Goal: Use online tool/utility: Utilize a website feature to perform a specific function

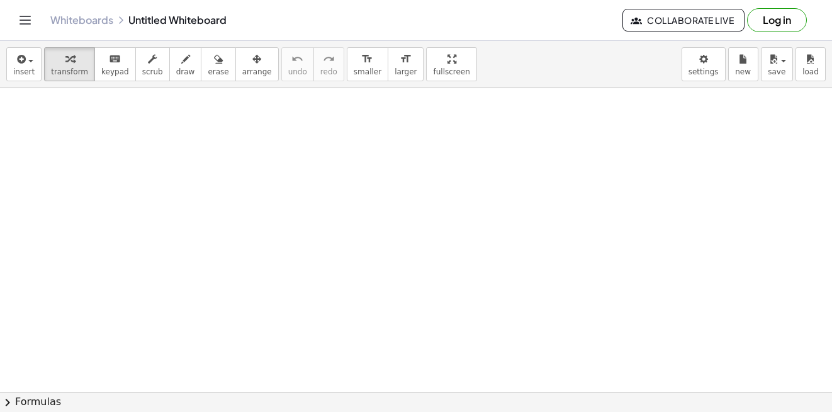
drag, startPoint x: 218, startPoint y: 164, endPoint x: 234, endPoint y: 223, distance: 61.8
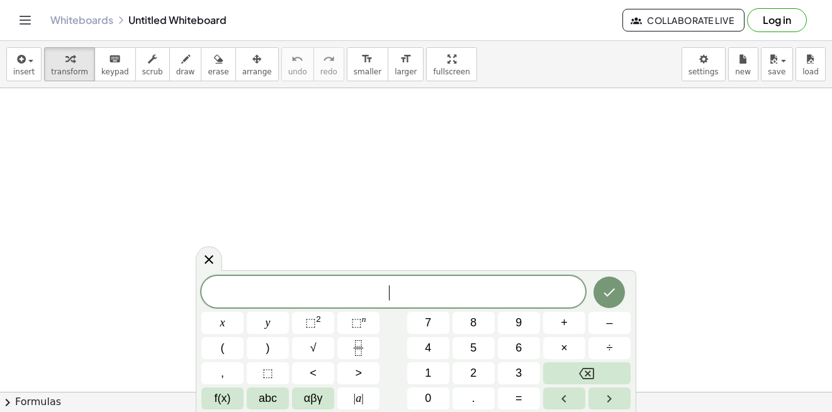
drag, startPoint x: 234, startPoint y: 223, endPoint x: 299, endPoint y: 226, distance: 64.9
click at [176, 57] on div "button" at bounding box center [185, 58] width 19 height 15
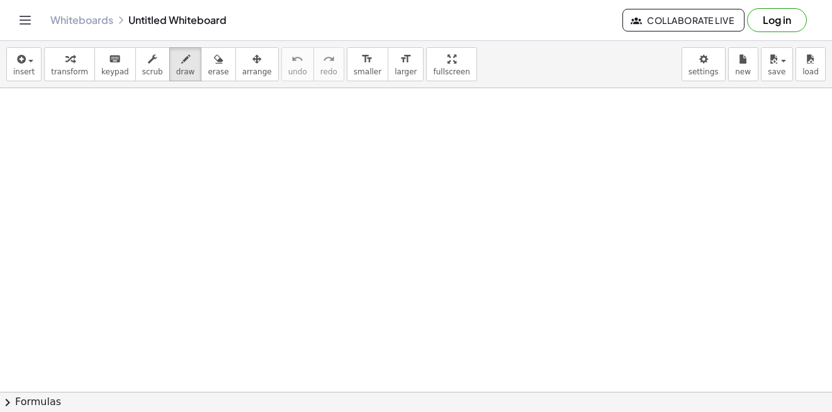
drag, startPoint x: 262, startPoint y: 153, endPoint x: 296, endPoint y: 159, distance: 33.8
drag, startPoint x: 317, startPoint y: 147, endPoint x: 312, endPoint y: 162, distance: 15.1
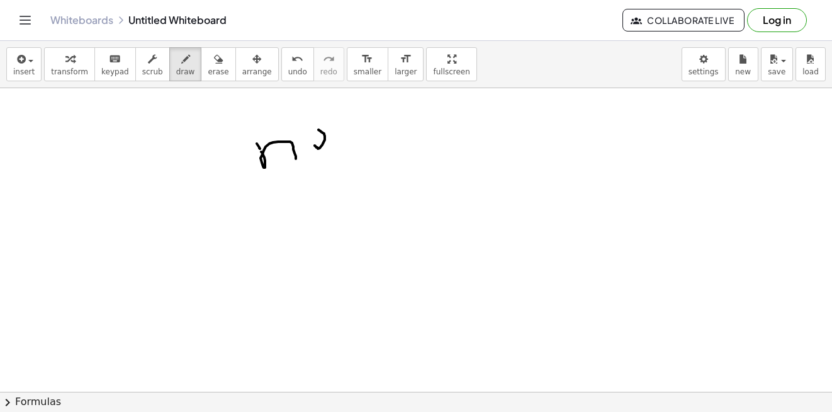
drag, startPoint x: 337, startPoint y: 137, endPoint x: 346, endPoint y: 146, distance: 12.5
drag, startPoint x: 344, startPoint y: 132, endPoint x: 347, endPoint y: 160, distance: 28.6
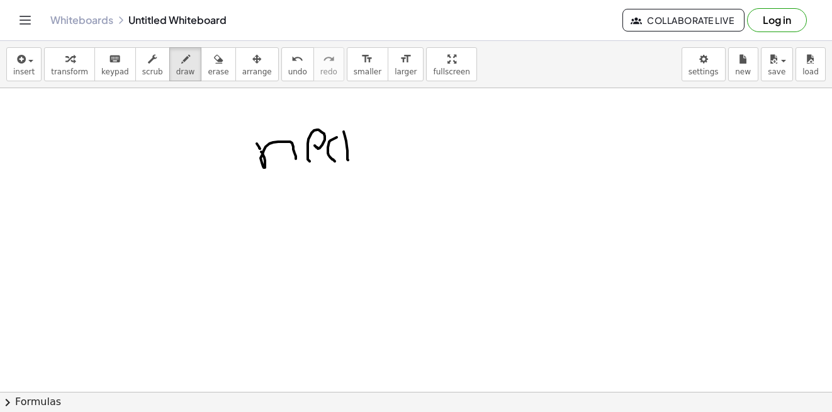
click at [288, 63] on div "undo" at bounding box center [297, 58] width 19 height 15
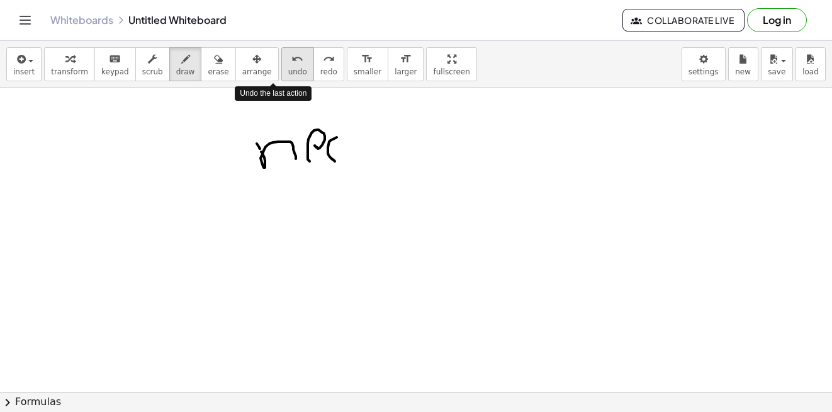
click at [288, 63] on div "undo" at bounding box center [297, 58] width 19 height 15
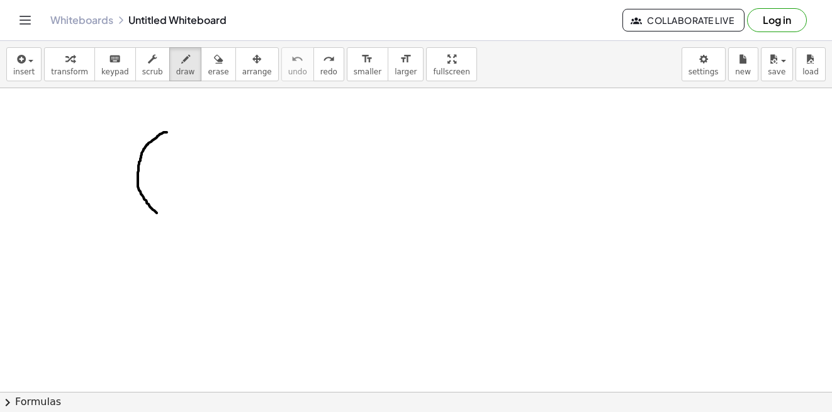
drag, startPoint x: 164, startPoint y: 132, endPoint x: 164, endPoint y: 213, distance: 81.2
drag, startPoint x: 182, startPoint y: 147, endPoint x: 202, endPoint y: 182, distance: 40.0
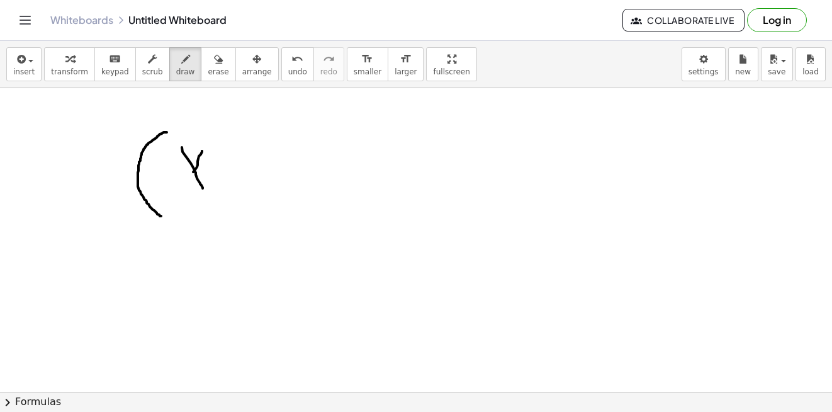
drag, startPoint x: 202, startPoint y: 151, endPoint x: 183, endPoint y: 187, distance: 40.5
drag, startPoint x: 228, startPoint y: 152, endPoint x: 226, endPoint y: 185, distance: 33.4
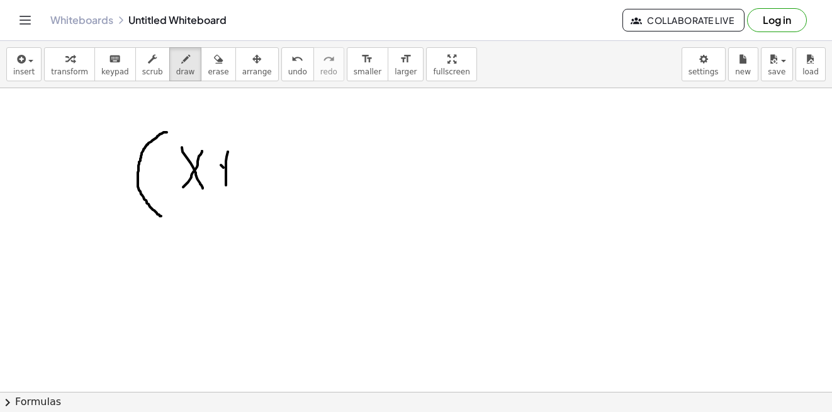
drag, startPoint x: 222, startPoint y: 166, endPoint x: 231, endPoint y: 171, distance: 9.9
drag, startPoint x: 247, startPoint y: 152, endPoint x: 258, endPoint y: 174, distance: 24.8
drag, startPoint x: 272, startPoint y: 138, endPoint x: 315, endPoint y: 170, distance: 53.5
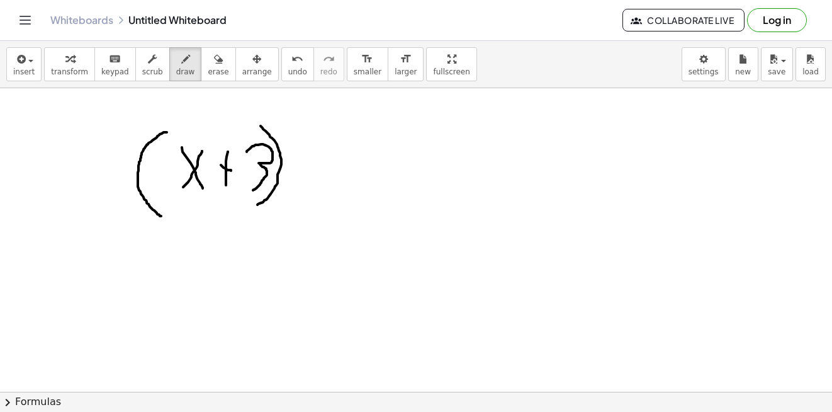
drag, startPoint x: 335, startPoint y: 143, endPoint x: 331, endPoint y: 200, distance: 56.2
drag, startPoint x: 331, startPoint y: 200, endPoint x: 339, endPoint y: 206, distance: 10.3
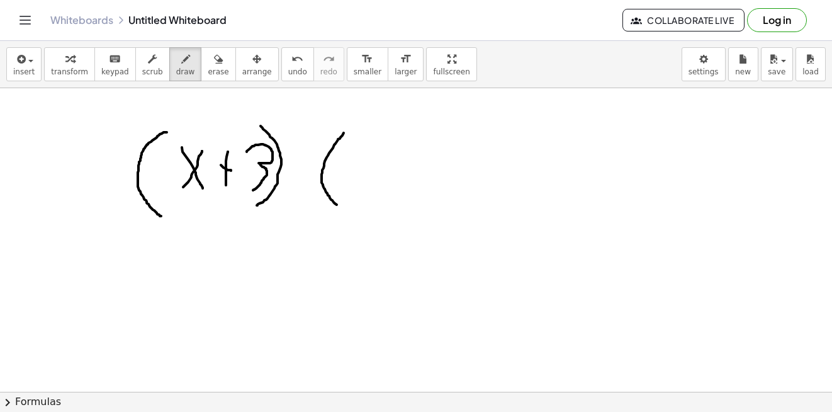
drag, startPoint x: 361, startPoint y: 169, endPoint x: 368, endPoint y: 182, distance: 15.2
drag, startPoint x: 366, startPoint y: 173, endPoint x: 353, endPoint y: 186, distance: 17.8
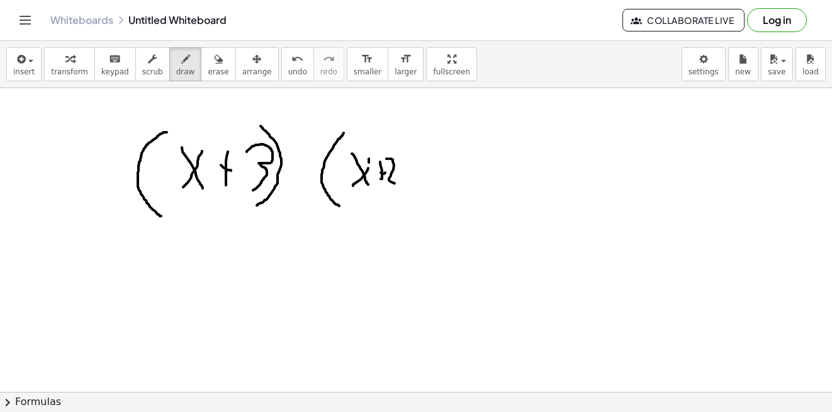
drag, startPoint x: 393, startPoint y: 161, endPoint x: 398, endPoint y: 142, distance: 19.7
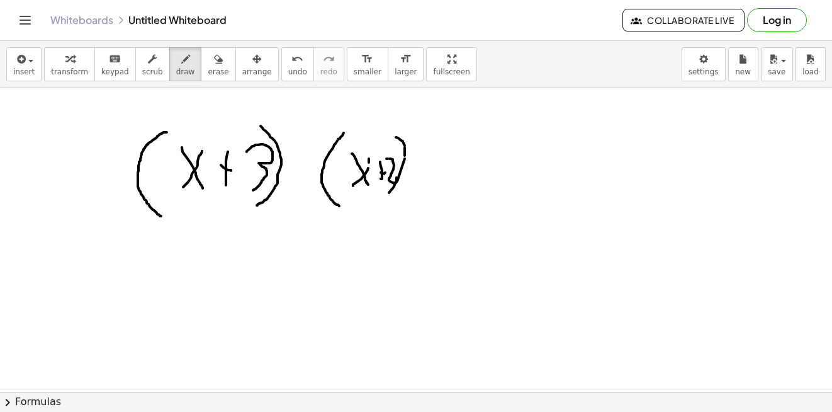
drag, startPoint x: 393, startPoint y: 188, endPoint x: 386, endPoint y: 199, distance: 12.7
drag, startPoint x: 193, startPoint y: 272, endPoint x: 232, endPoint y: 331, distance: 71.2
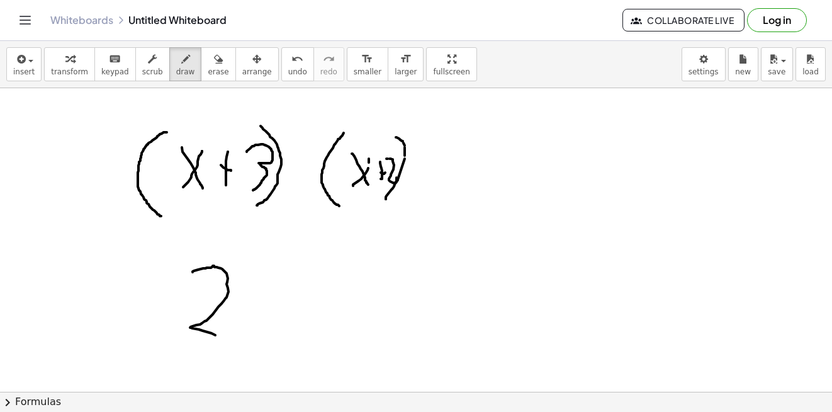
drag, startPoint x: 254, startPoint y: 317, endPoint x: 261, endPoint y: 328, distance: 12.7
drag, startPoint x: 257, startPoint y: 318, endPoint x: 251, endPoint y: 328, distance: 11.6
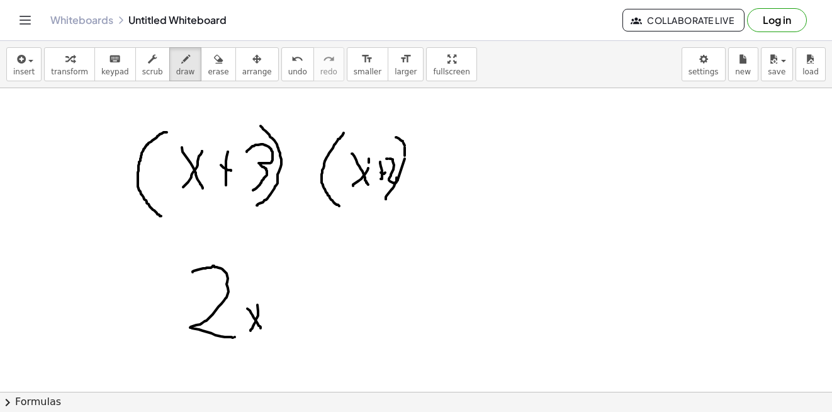
drag, startPoint x: 315, startPoint y: 279, endPoint x: 314, endPoint y: 287, distance: 8.2
drag, startPoint x: 314, startPoint y: 287, endPoint x: 317, endPoint y: 301, distance: 14.7
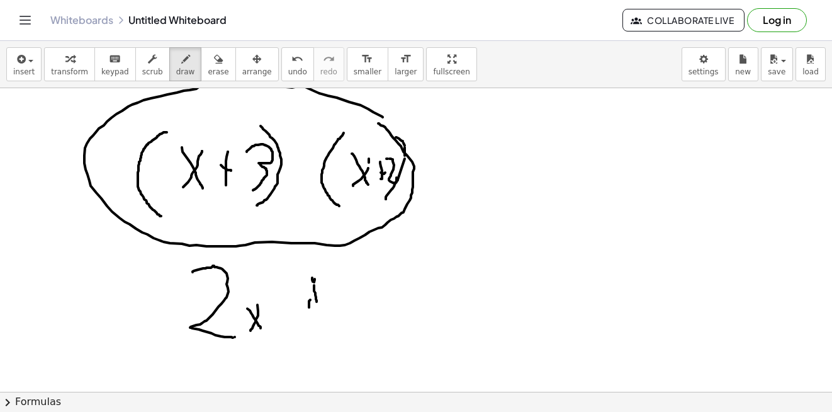
drag, startPoint x: 380, startPoint y: 115, endPoint x: 378, endPoint y: 121, distance: 6.4
drag, startPoint x: 457, startPoint y: 246, endPoint x: 483, endPoint y: 312, distance: 70.9
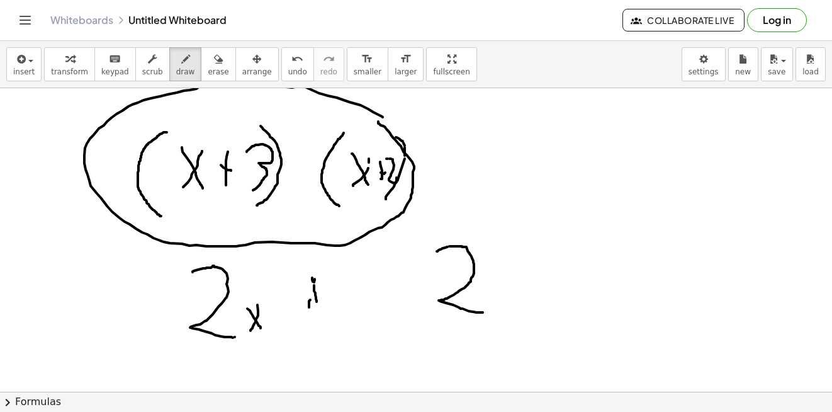
drag, startPoint x: 517, startPoint y: 125, endPoint x: 530, endPoint y: 130, distance: 13.6
drag, startPoint x: 530, startPoint y: 130, endPoint x: 559, endPoint y: 138, distance: 30.3
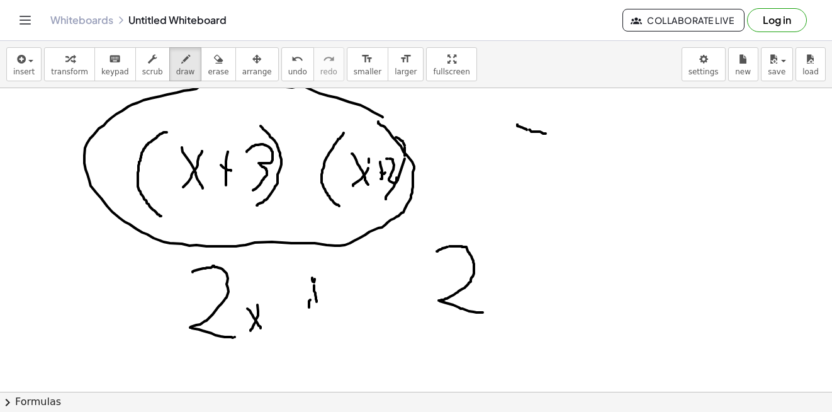
drag, startPoint x: 560, startPoint y: 138, endPoint x: 514, endPoint y: 193, distance: 71.5
drag, startPoint x: 558, startPoint y: 158, endPoint x: 571, endPoint y: 194, distance: 38.6
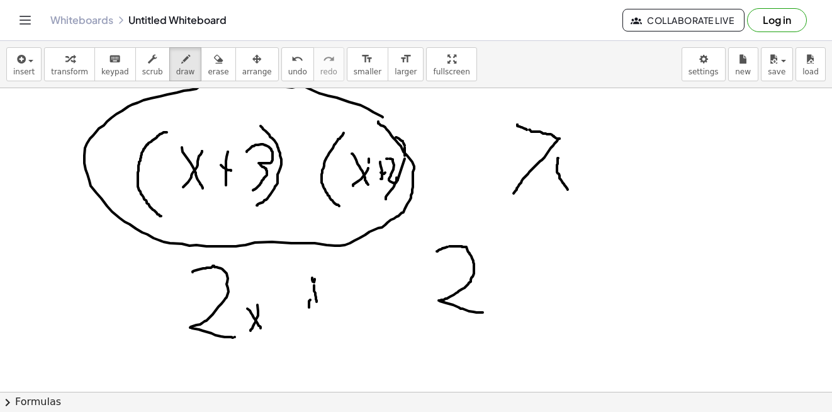
drag, startPoint x: 566, startPoint y: 171, endPoint x: 542, endPoint y: 188, distance: 29.0
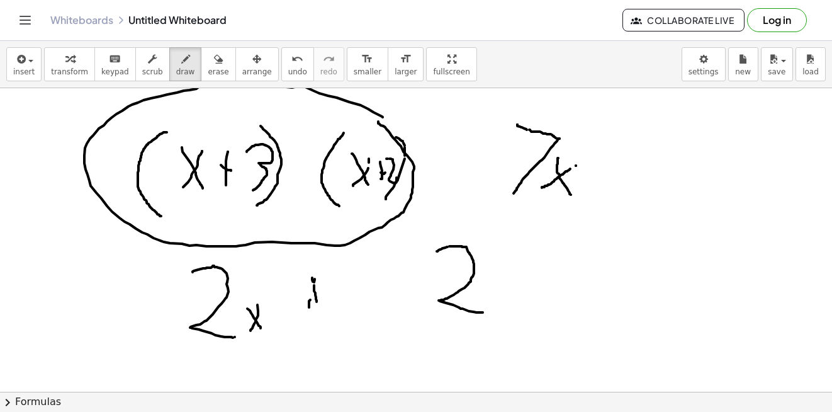
drag, startPoint x: 568, startPoint y: 169, endPoint x: 577, endPoint y: 166, distance: 9.4
drag, startPoint x: 554, startPoint y: 269, endPoint x: 564, endPoint y: 253, distance: 19.2
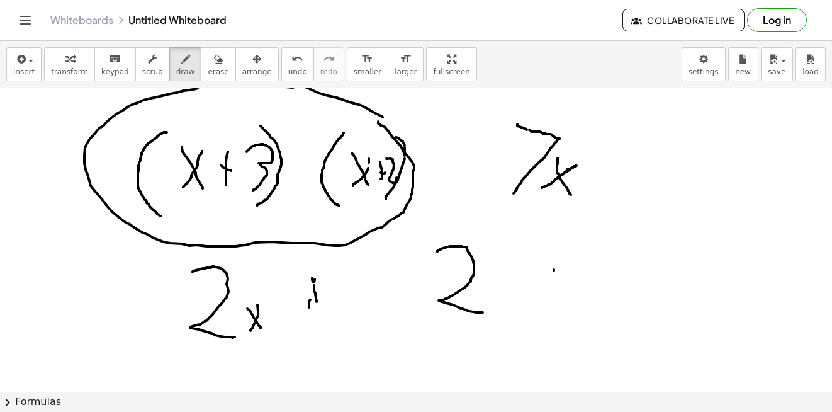
drag, startPoint x: 569, startPoint y: 249, endPoint x: 612, endPoint y: 316, distance: 79.3
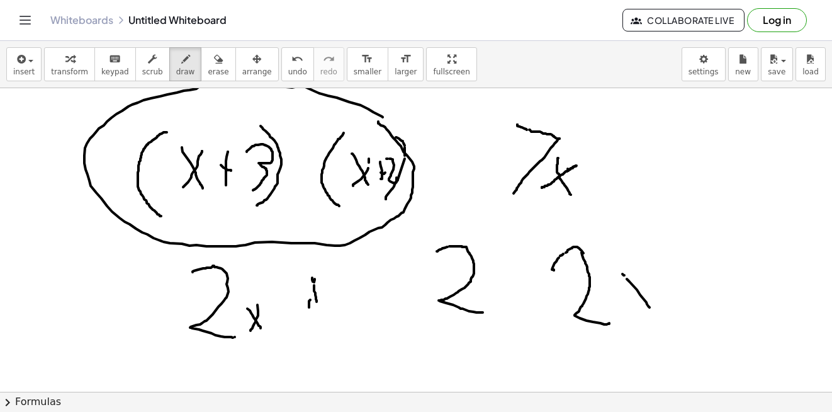
drag, startPoint x: 646, startPoint y: 302, endPoint x: 655, endPoint y: 312, distance: 12.9
drag, startPoint x: 657, startPoint y: 281, endPoint x: 652, endPoint y: 288, distance: 8.1
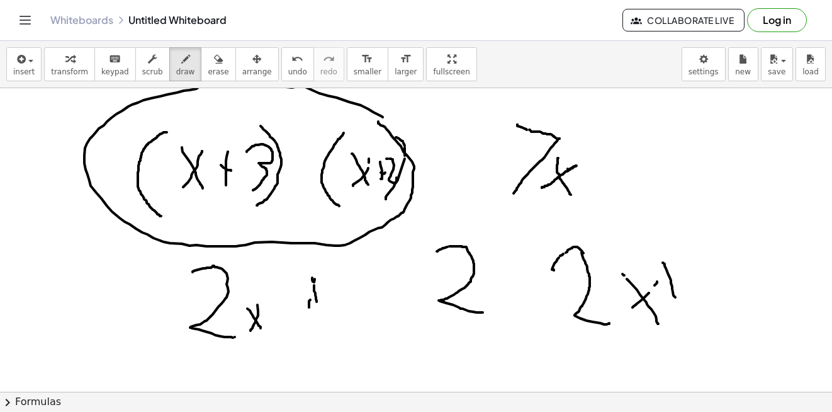
drag, startPoint x: 665, startPoint y: 264, endPoint x: 671, endPoint y: 295, distance: 32.1
drag, startPoint x: 665, startPoint y: 283, endPoint x: 683, endPoint y: 279, distance: 17.9
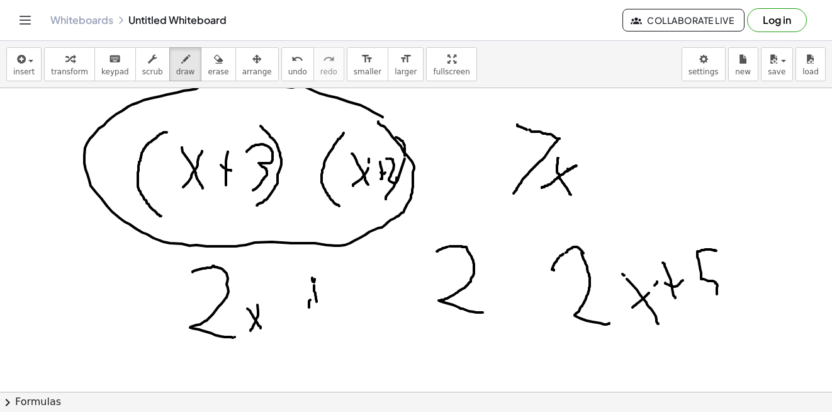
drag, startPoint x: 714, startPoint y: 250, endPoint x: 697, endPoint y: 307, distance: 59.7
click at [208, 68] on span "erase" at bounding box center [218, 71] width 21 height 9
drag, startPoint x: 167, startPoint y: 96, endPoint x: 130, endPoint y: 104, distance: 37.3
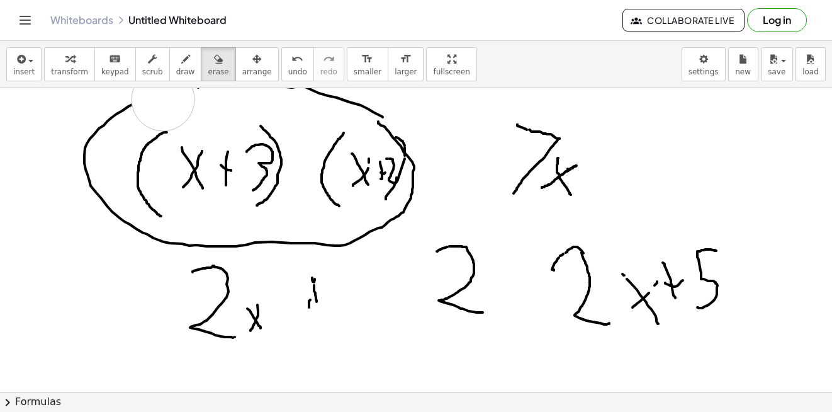
drag, startPoint x: 130, startPoint y: 104, endPoint x: 398, endPoint y: 213, distance: 289.0
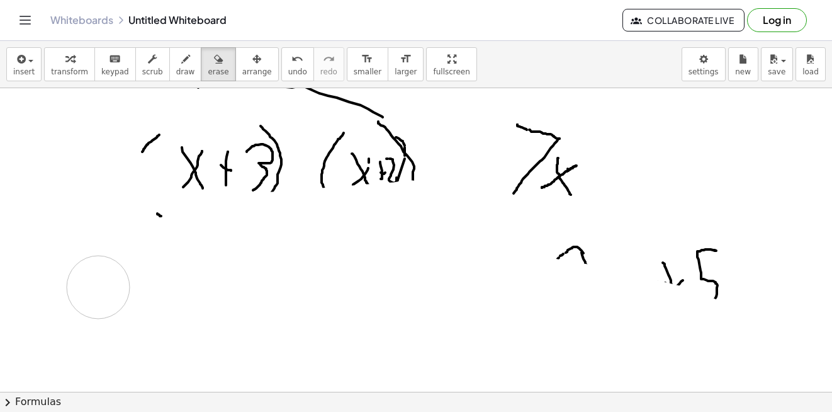
drag, startPoint x: 398, startPoint y: 213, endPoint x: 554, endPoint y: 351, distance: 208.3
click at [364, 400] on div "insert select one: Math Expression Function Text Youtube Video Graphing Geometr…" at bounding box center [416, 226] width 832 height 371
drag, startPoint x: 554, startPoint y: 351, endPoint x: 644, endPoint y: 260, distance: 127.7
click at [641, 261] on div "insert select one: Math Expression Function Text Youtube Video Graphing Geometr…" at bounding box center [416, 226] width 832 height 371
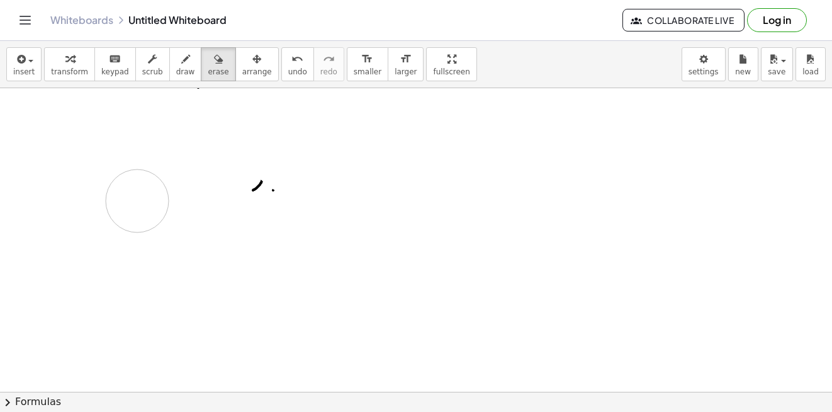
drag, startPoint x: 433, startPoint y: 234, endPoint x: 203, endPoint y: 212, distance: 231.4
drag, startPoint x: 203, startPoint y: 212, endPoint x: 301, endPoint y: 181, distance: 103.5
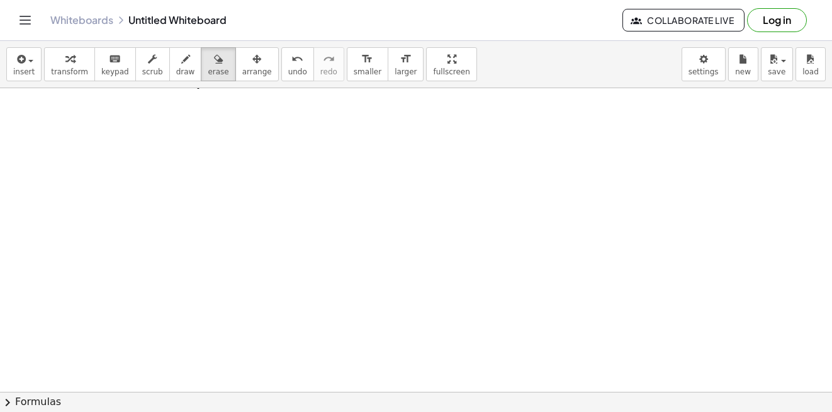
click at [181, 59] on icon "button" at bounding box center [185, 59] width 9 height 15
click at [181, 60] on icon "button" at bounding box center [185, 59] width 9 height 15
drag, startPoint x: 145, startPoint y: 126, endPoint x: 125, endPoint y: 142, distance: 25.1
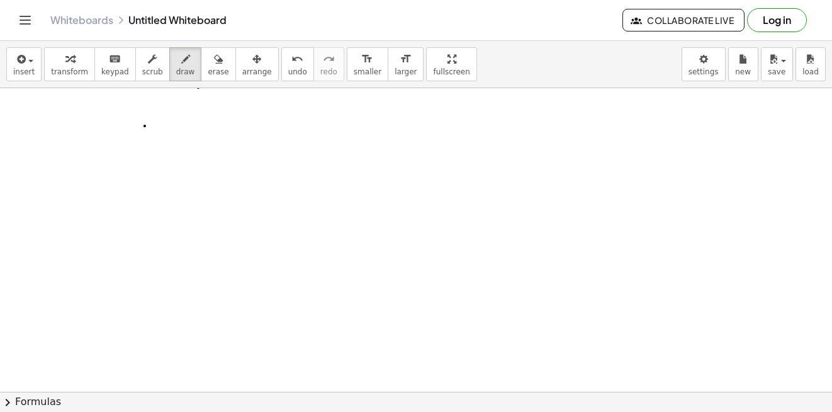
drag, startPoint x: 125, startPoint y: 142, endPoint x: 137, endPoint y: 235, distance: 93.8
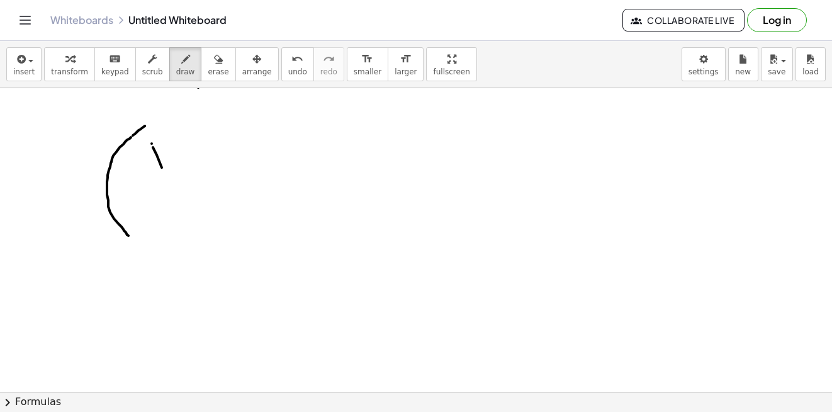
drag, startPoint x: 161, startPoint y: 162, endPoint x: 166, endPoint y: 184, distance: 22.0
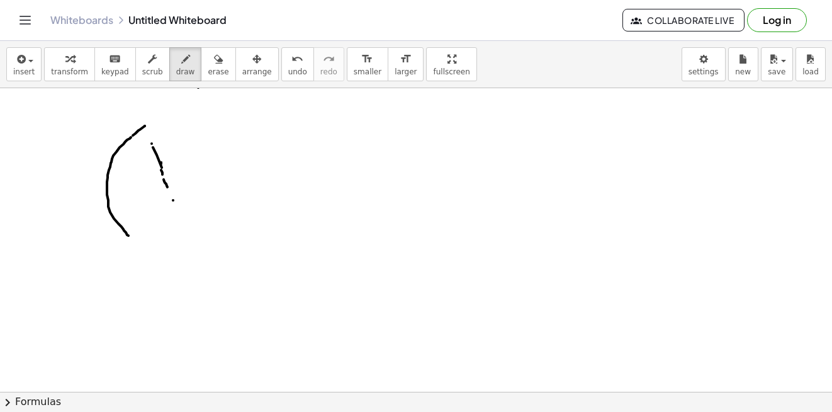
drag, startPoint x: 166, startPoint y: 184, endPoint x: 178, endPoint y: 203, distance: 22.3
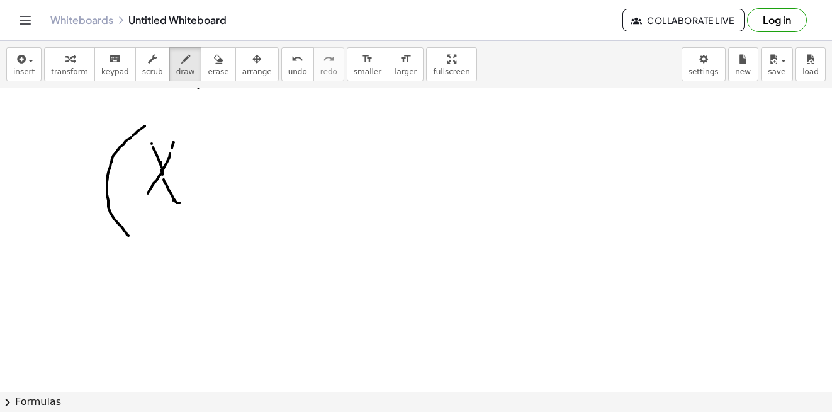
drag, startPoint x: 159, startPoint y: 176, endPoint x: 148, endPoint y: 193, distance: 20.9
drag, startPoint x: 184, startPoint y: 172, endPoint x: 215, endPoint y: 174, distance: 30.2
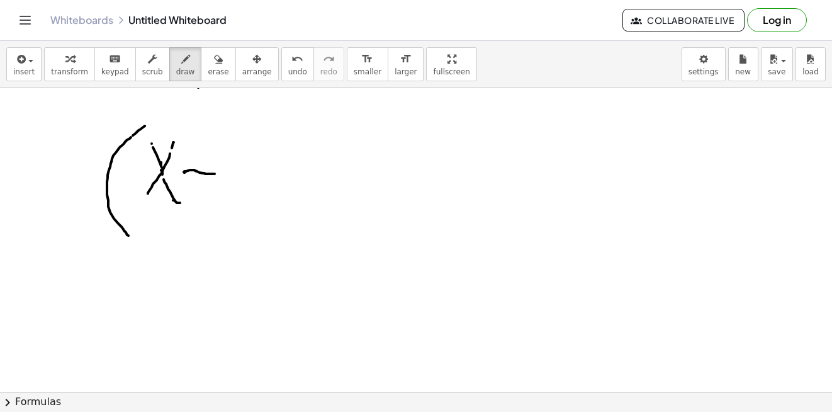
drag, startPoint x: 214, startPoint y: 143, endPoint x: 227, endPoint y: 206, distance: 64.3
drag, startPoint x: 222, startPoint y: 198, endPoint x: 220, endPoint y: 176, distance: 21.5
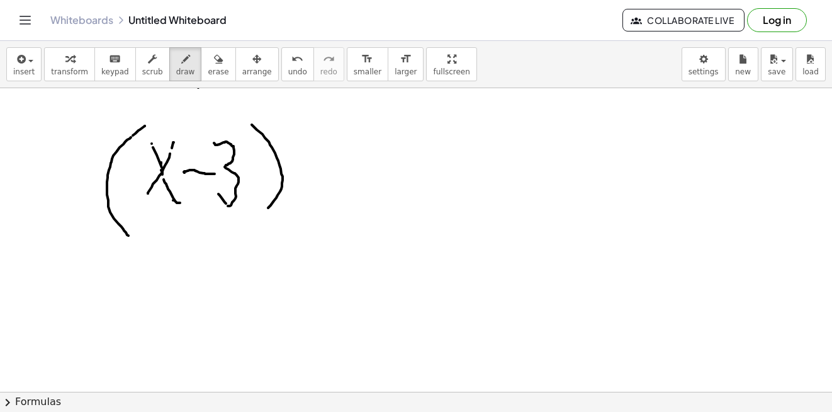
drag, startPoint x: 252, startPoint y: 125, endPoint x: 254, endPoint y: 222, distance: 97.0
drag, startPoint x: 377, startPoint y: 137, endPoint x: 353, endPoint y: 154, distance: 29.3
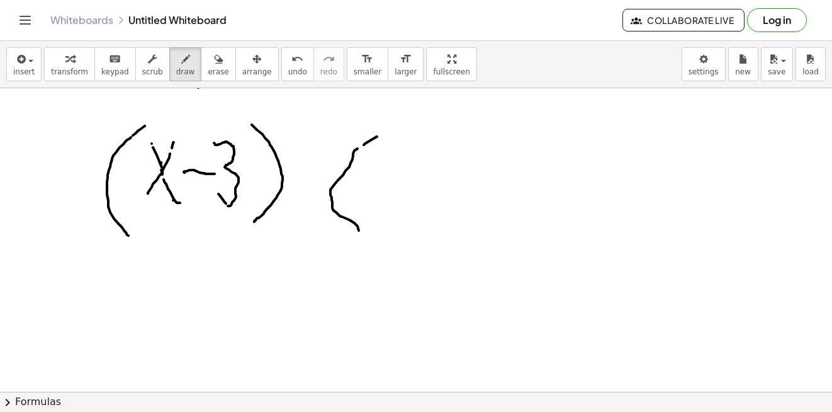
drag, startPoint x: 353, startPoint y: 154, endPoint x: 371, endPoint y: 215, distance: 63.5
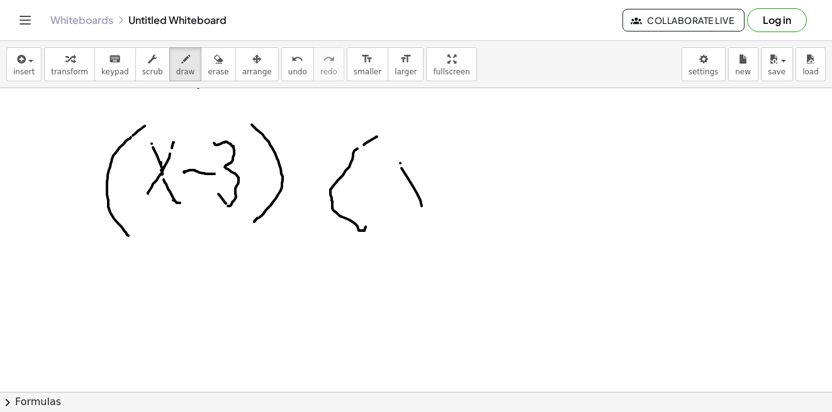
drag, startPoint x: 417, startPoint y: 193, endPoint x: 424, endPoint y: 208, distance: 16.6
drag, startPoint x: 409, startPoint y: 184, endPoint x: 393, endPoint y: 203, distance: 24.6
drag, startPoint x: 437, startPoint y: 174, endPoint x: 440, endPoint y: 191, distance: 17.3
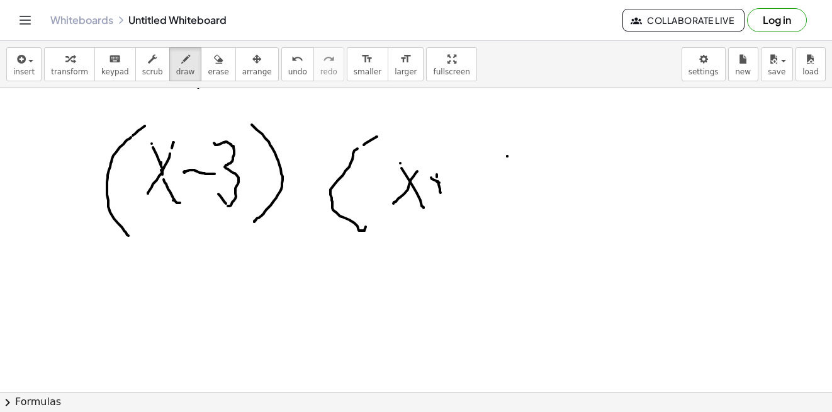
drag, startPoint x: 507, startPoint y: 156, endPoint x: 471, endPoint y: 162, distance: 37.0
drag, startPoint x: 471, startPoint y: 162, endPoint x: 469, endPoint y: 203, distance: 41.0
drag, startPoint x: 509, startPoint y: 133, endPoint x: 514, endPoint y: 228, distance: 94.5
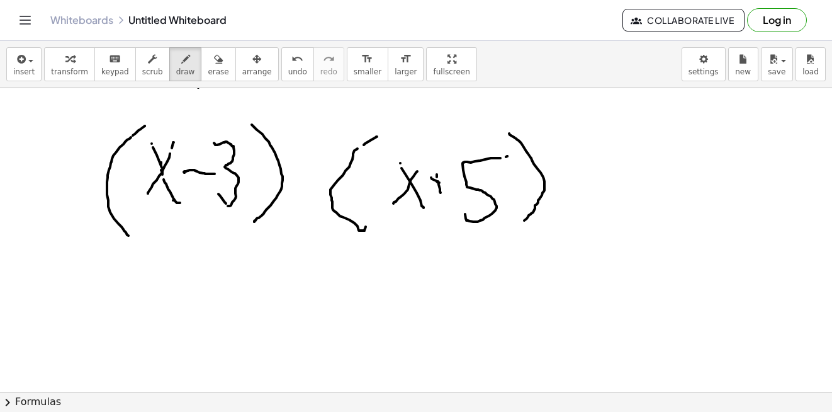
drag, startPoint x: 315, startPoint y: 163, endPoint x: 322, endPoint y: 194, distance: 31.5
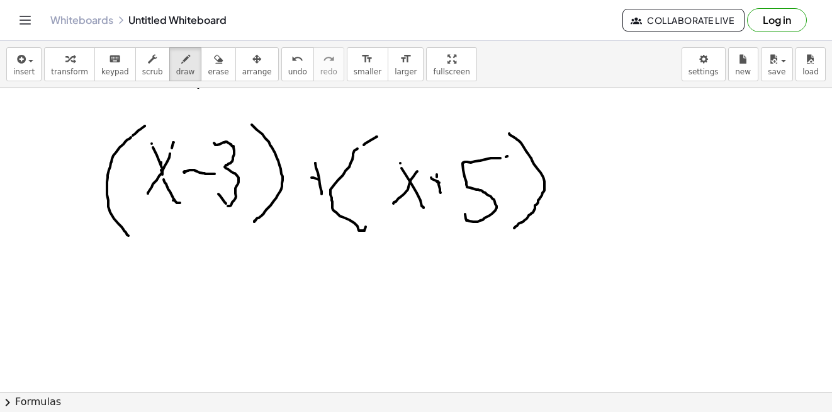
drag, startPoint x: 318, startPoint y: 179, endPoint x: 332, endPoint y: 170, distance: 16.8
drag, startPoint x: 145, startPoint y: 279, endPoint x: 146, endPoint y: 320, distance: 40.3
drag, startPoint x: 146, startPoint y: 320, endPoint x: 179, endPoint y: 312, distance: 33.6
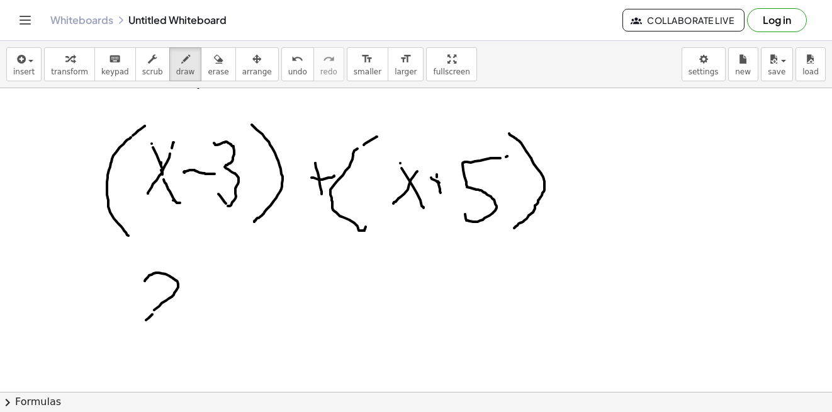
drag, startPoint x: 193, startPoint y: 288, endPoint x: 204, endPoint y: 310, distance: 24.5
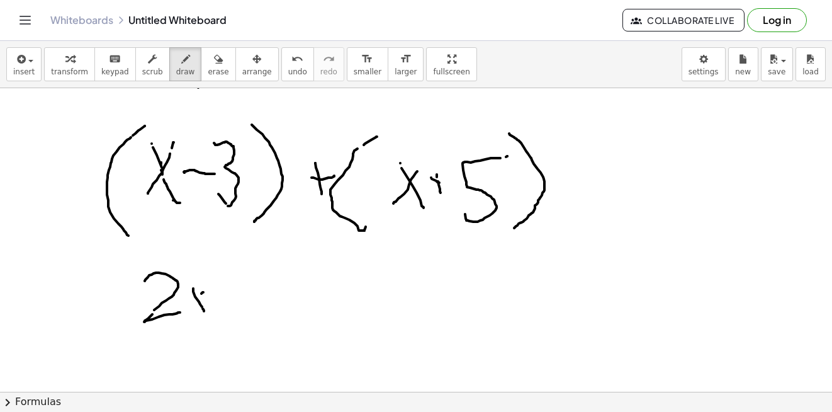
drag, startPoint x: 203, startPoint y: 292, endPoint x: 188, endPoint y: 312, distance: 24.7
drag, startPoint x: 254, startPoint y: 270, endPoint x: 259, endPoint y: 302, distance: 32.4
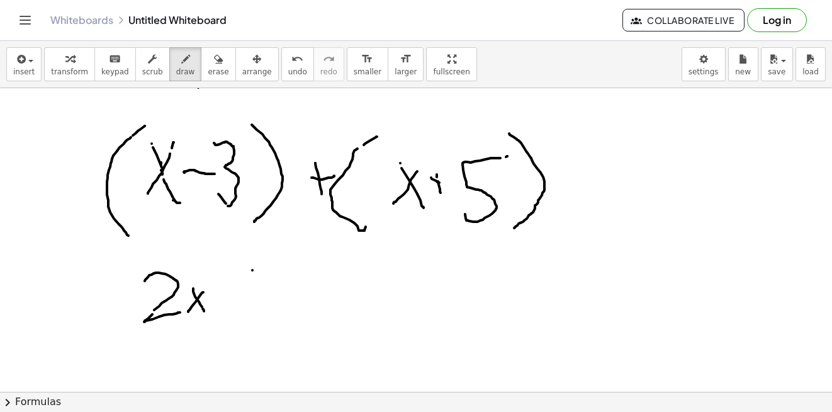
drag, startPoint x: 245, startPoint y: 279, endPoint x: 278, endPoint y: 277, distance: 32.8
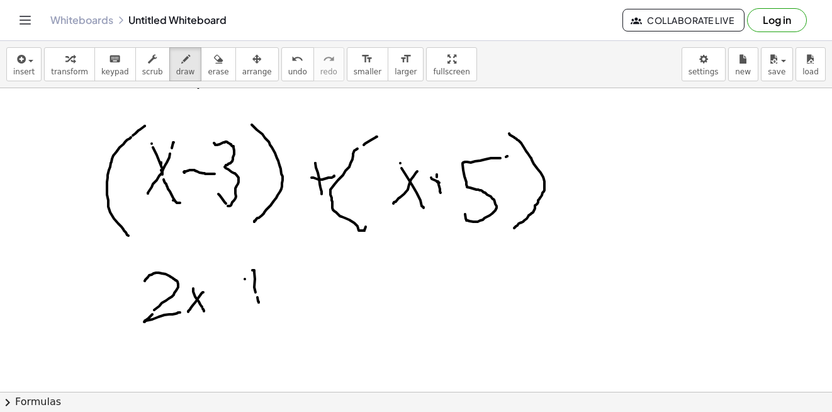
drag, startPoint x: 328, startPoint y: 271, endPoint x: 315, endPoint y: 277, distance: 13.8
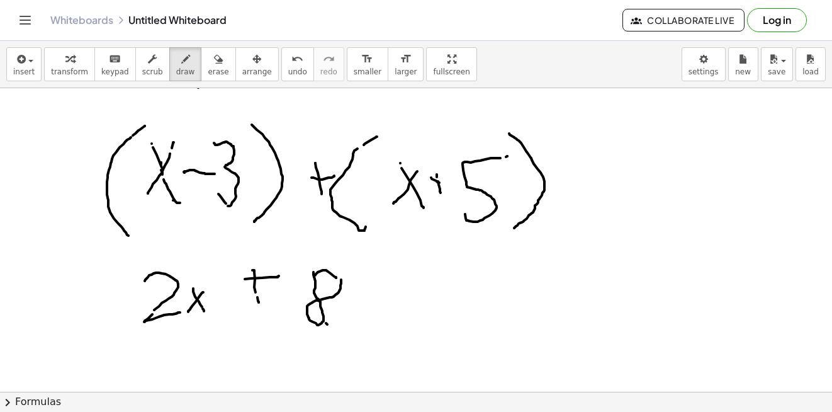
drag, startPoint x: 313, startPoint y: 272, endPoint x: 339, endPoint y: 275, distance: 26.0
drag, startPoint x: 491, startPoint y: 259, endPoint x: 470, endPoint y: 346, distance: 89.3
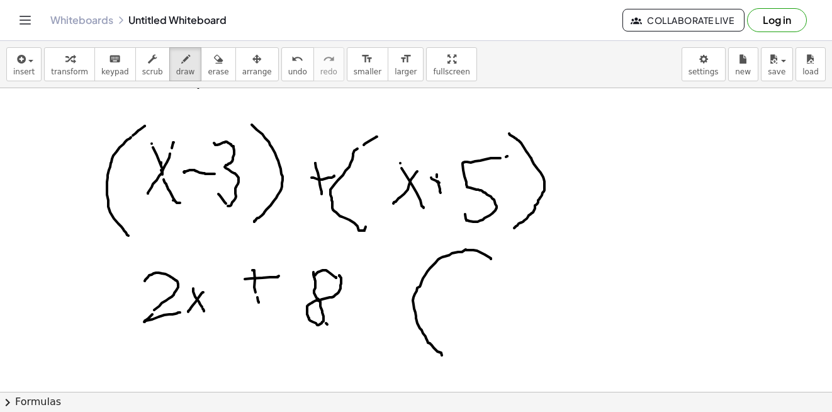
drag, startPoint x: 503, startPoint y: 267, endPoint x: 497, endPoint y: 339, distance: 72.0
drag, startPoint x: 548, startPoint y: 284, endPoint x: 549, endPoint y: 313, distance: 29.0
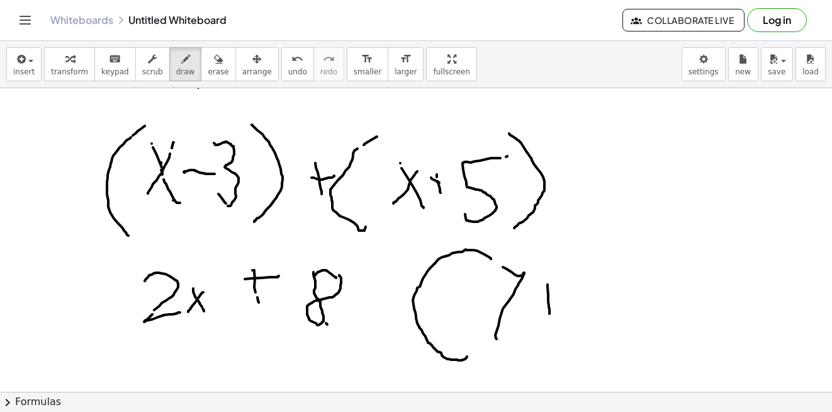
drag, startPoint x: 598, startPoint y: 262, endPoint x: 609, endPoint y: 325, distance: 63.8
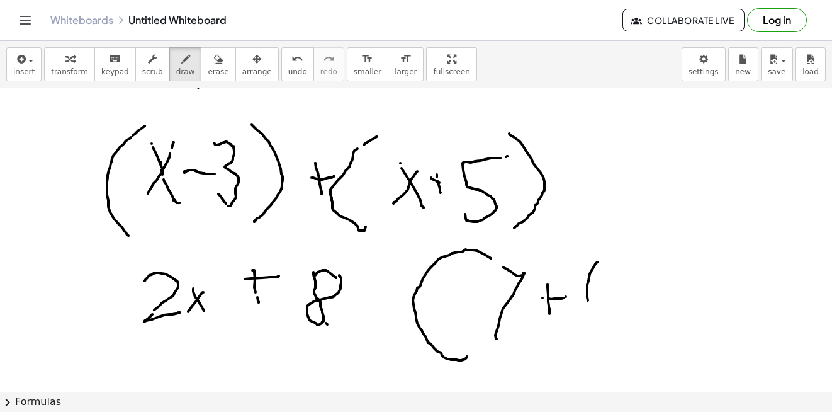
drag, startPoint x: 609, startPoint y: 325, endPoint x: 600, endPoint y: 315, distance: 13.4
drag, startPoint x: 602, startPoint y: 245, endPoint x: 633, endPoint y: 337, distance: 96.7
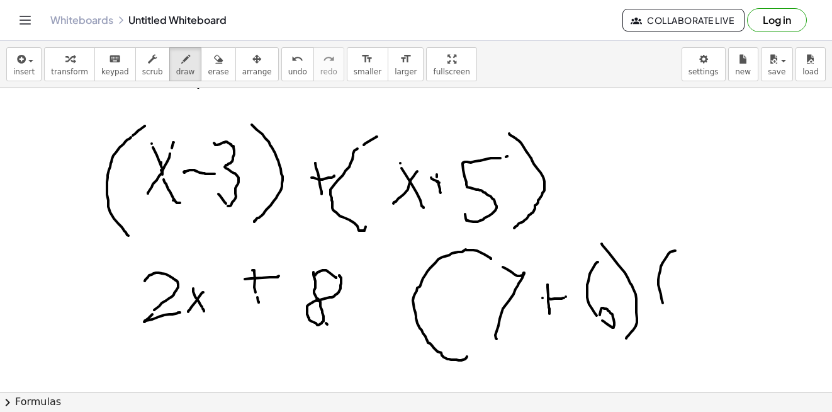
drag, startPoint x: 659, startPoint y: 275, endPoint x: 680, endPoint y: 336, distance: 64.7
drag, startPoint x: 687, startPoint y: 266, endPoint x: 683, endPoint y: 303, distance: 38.0
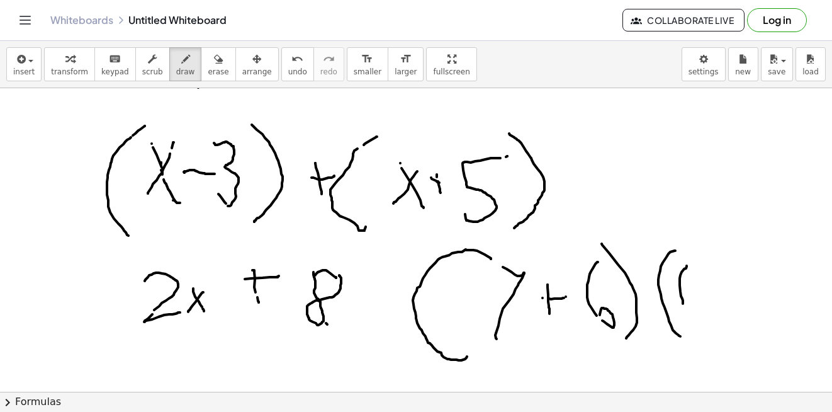
drag, startPoint x: 687, startPoint y: 305, endPoint x: 685, endPoint y: 297, distance: 7.8
drag, startPoint x: 702, startPoint y: 273, endPoint x: 699, endPoint y: 290, distance: 17.3
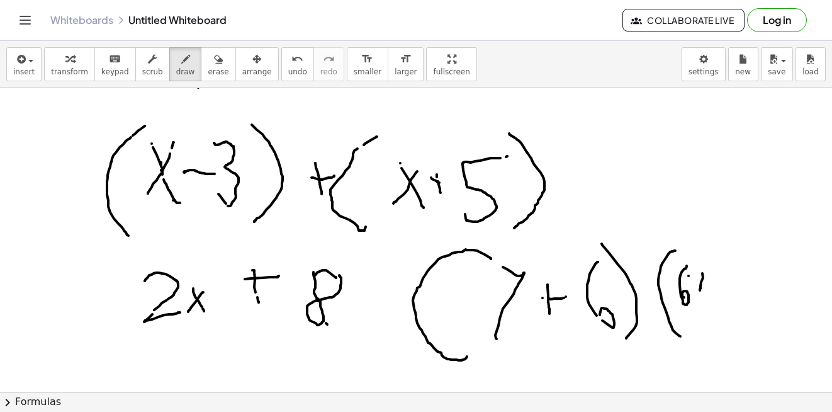
drag, startPoint x: 689, startPoint y: 276, endPoint x: 705, endPoint y: 289, distance: 21.0
drag, startPoint x: 726, startPoint y: 271, endPoint x: 719, endPoint y: 310, distance: 39.7
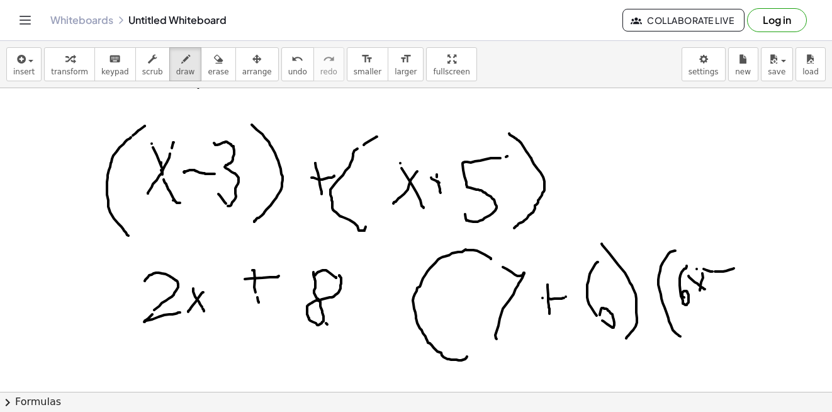
drag, startPoint x: 737, startPoint y: 256, endPoint x: 737, endPoint y: 278, distance: 22.7
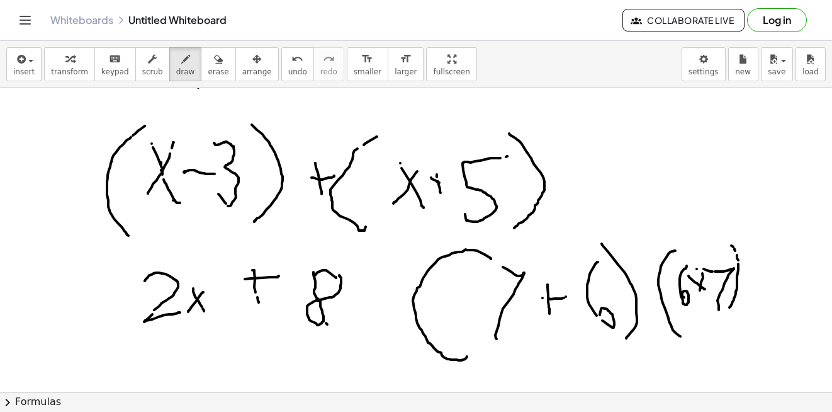
drag, startPoint x: 737, startPoint y: 278, endPoint x: 719, endPoint y: 324, distance: 49.2
drag, startPoint x: 719, startPoint y: 324, endPoint x: 716, endPoint y: 318, distance: 7.3
click at [208, 72] on span "erase" at bounding box center [218, 71] width 21 height 9
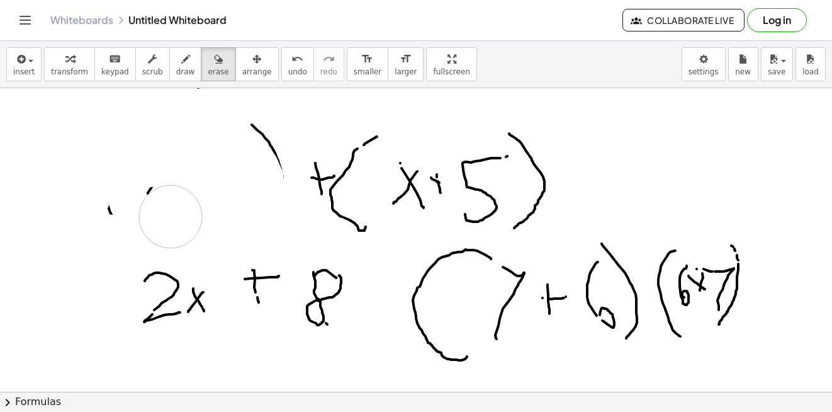
drag, startPoint x: 246, startPoint y: 200, endPoint x: 113, endPoint y: 229, distance: 135.9
drag, startPoint x: 113, startPoint y: 229, endPoint x: 371, endPoint y: 192, distance: 260.1
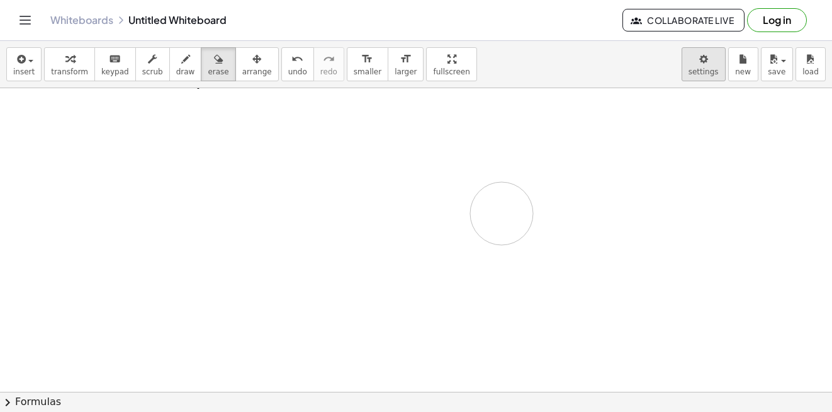
drag, startPoint x: 366, startPoint y: 215, endPoint x: 702, endPoint y: 63, distance: 368.7
click at [176, 68] on span "draw" at bounding box center [185, 71] width 19 height 9
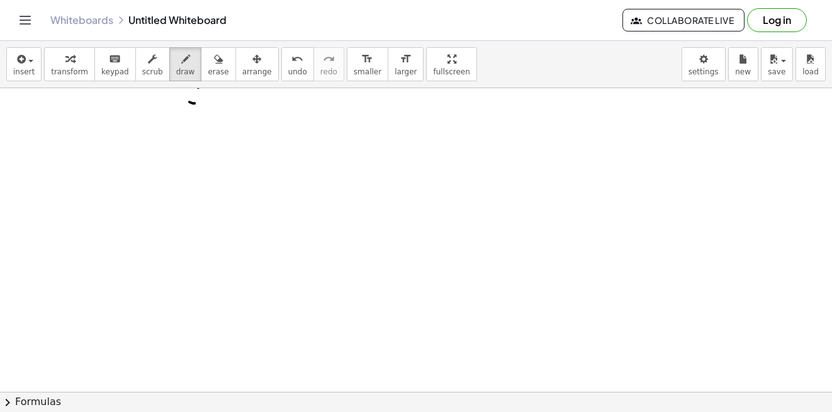
drag, startPoint x: 194, startPoint y: 103, endPoint x: 142, endPoint y: 101, distance: 52.9
drag, startPoint x: 142, startPoint y: 101, endPoint x: 173, endPoint y: 128, distance: 41.5
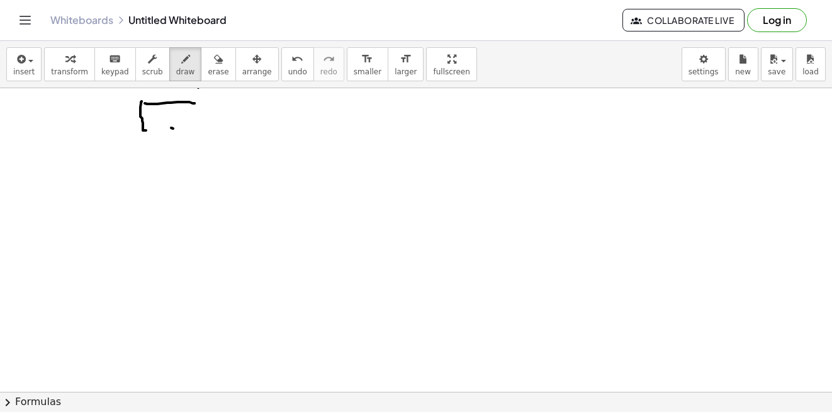
drag, startPoint x: 173, startPoint y: 128, endPoint x: 188, endPoint y: 140, distance: 18.9
drag, startPoint x: 188, startPoint y: 140, endPoint x: 128, endPoint y: 171, distance: 67.8
drag, startPoint x: 128, startPoint y: 171, endPoint x: 143, endPoint y: 160, distance: 19.0
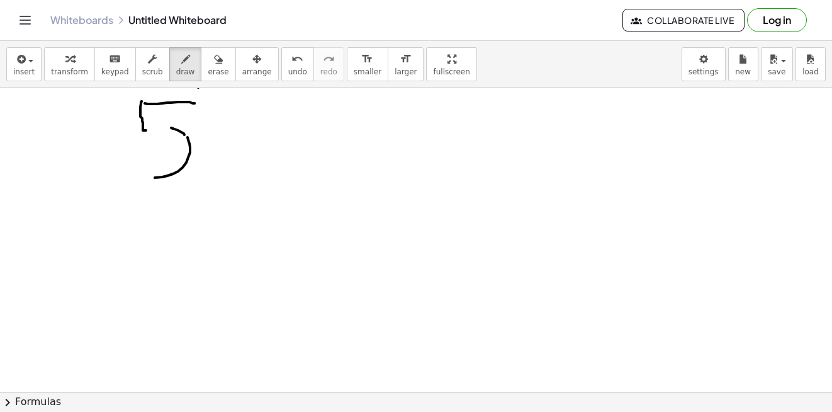
drag, startPoint x: 147, startPoint y: 130, endPoint x: 184, endPoint y: 137, distance: 38.3
drag, startPoint x: 206, startPoint y: 131, endPoint x: 223, endPoint y: 160, distance: 34.4
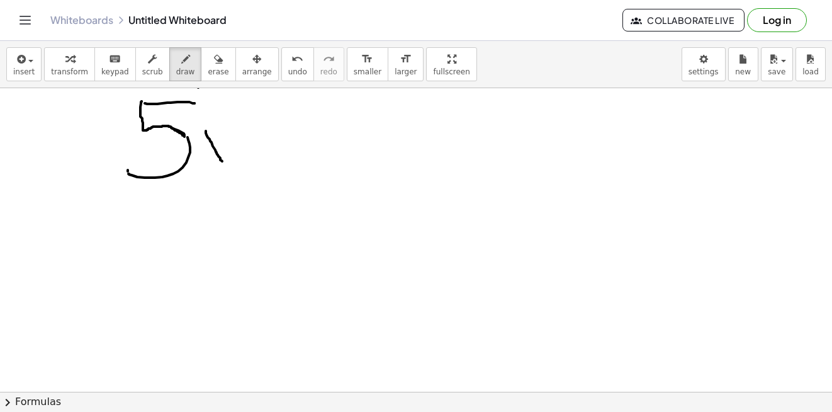
drag, startPoint x: 223, startPoint y: 127, endPoint x: 220, endPoint y: 135, distance: 9.4
drag, startPoint x: 220, startPoint y: 135, endPoint x: 211, endPoint y: 153, distance: 19.7
drag, startPoint x: 209, startPoint y: 156, endPoint x: 206, endPoint y: 164, distance: 8.2
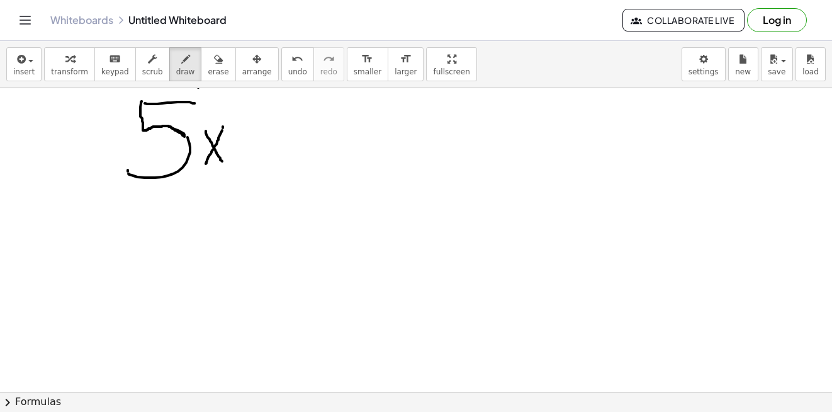
drag, startPoint x: 297, startPoint y: 123, endPoint x: 258, endPoint y: 130, distance: 39.6
drag, startPoint x: 257, startPoint y: 121, endPoint x: 247, endPoint y: 137, distance: 18.7
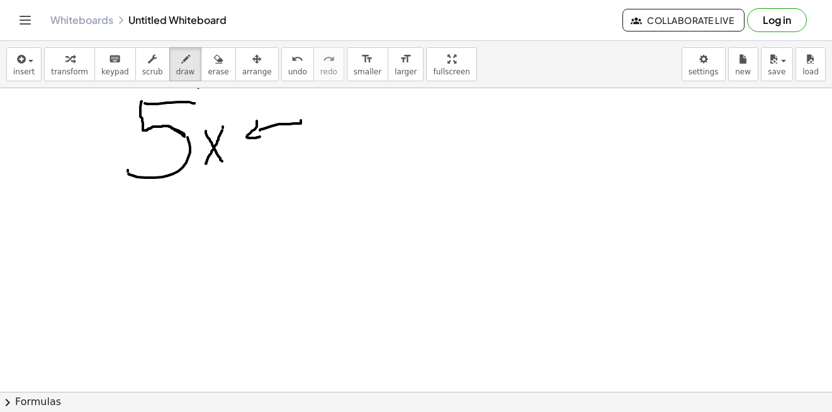
drag, startPoint x: 252, startPoint y: 138, endPoint x: 260, endPoint y: 137, distance: 8.3
click at [361, 64] on icon "format_size" at bounding box center [367, 59] width 12 height 15
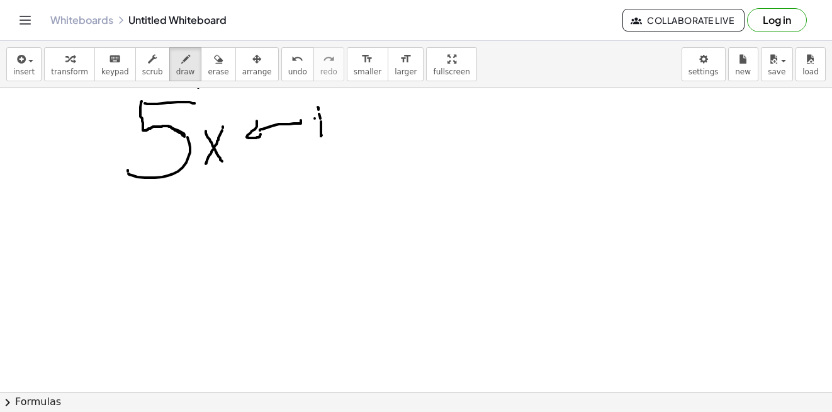
drag, startPoint x: 320, startPoint y: 137, endPoint x: 339, endPoint y: 139, distance: 19.0
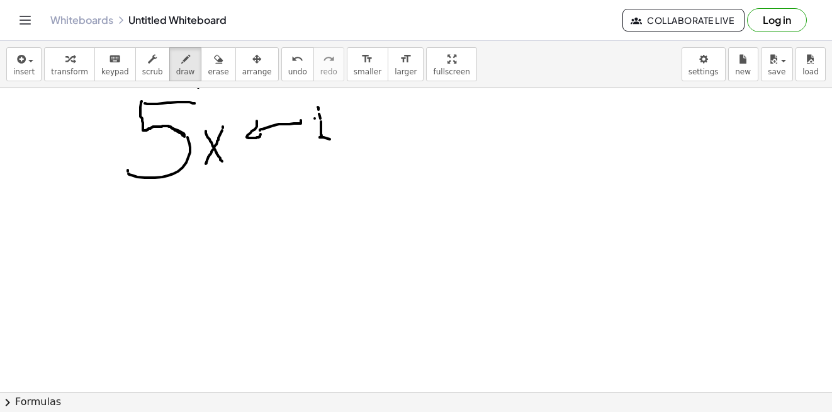
drag, startPoint x: 342, startPoint y: 124, endPoint x: 344, endPoint y: 137, distance: 12.7
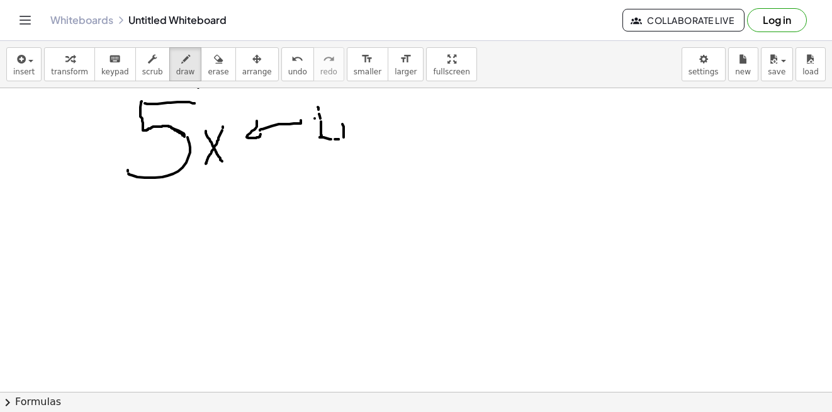
drag, startPoint x: 347, startPoint y: 106, endPoint x: 353, endPoint y: 142, distance: 35.7
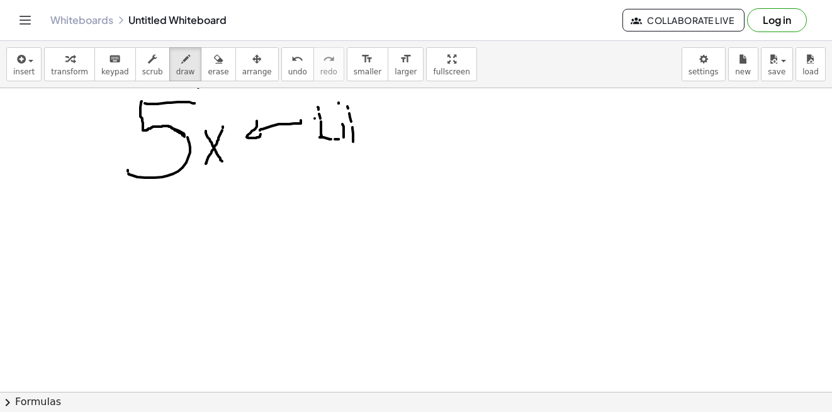
drag, startPoint x: 352, startPoint y: 130, endPoint x: 362, endPoint y: 123, distance: 12.6
drag, startPoint x: 354, startPoint y: 134, endPoint x: 364, endPoint y: 143, distance: 13.4
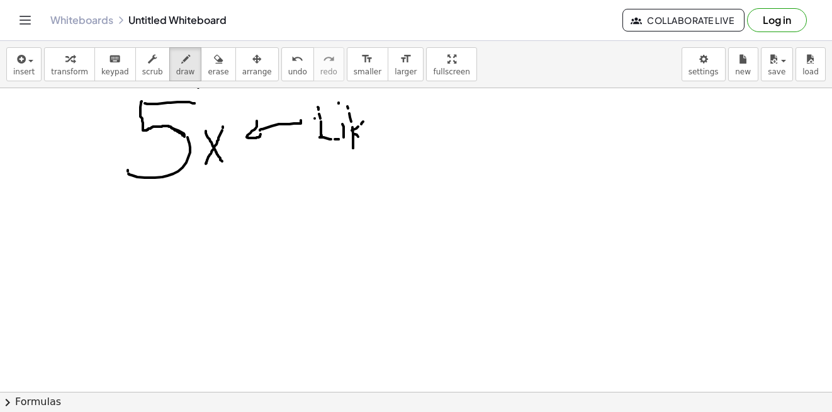
drag, startPoint x: 368, startPoint y: 137, endPoint x: 374, endPoint y: 131, distance: 8.5
drag, startPoint x: 398, startPoint y: 96, endPoint x: 398, endPoint y: 105, distance: 9.4
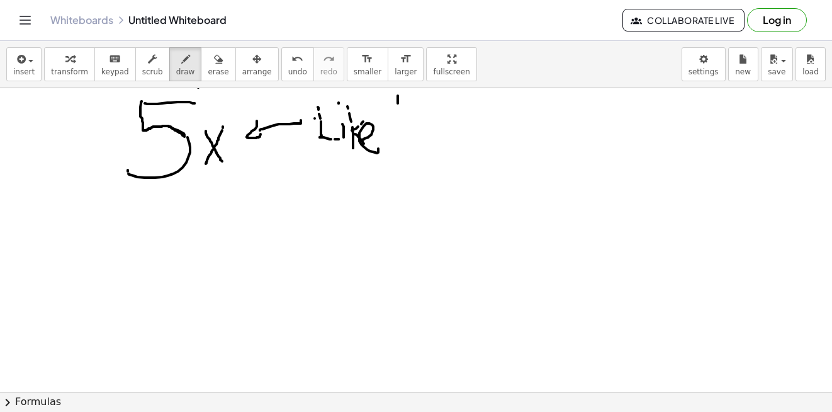
drag, startPoint x: 398, startPoint y: 128, endPoint x: 399, endPoint y: 142, distance: 14.5
drag, startPoint x: 398, startPoint y: 121, endPoint x: 415, endPoint y: 117, distance: 16.9
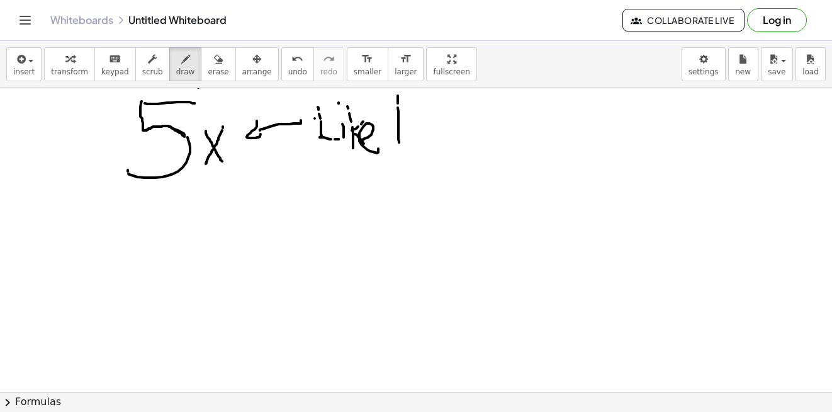
drag, startPoint x: 414, startPoint y: 127, endPoint x: 422, endPoint y: 115, distance: 14.0
drag, startPoint x: 422, startPoint y: 115, endPoint x: 422, endPoint y: 144, distance: 29.0
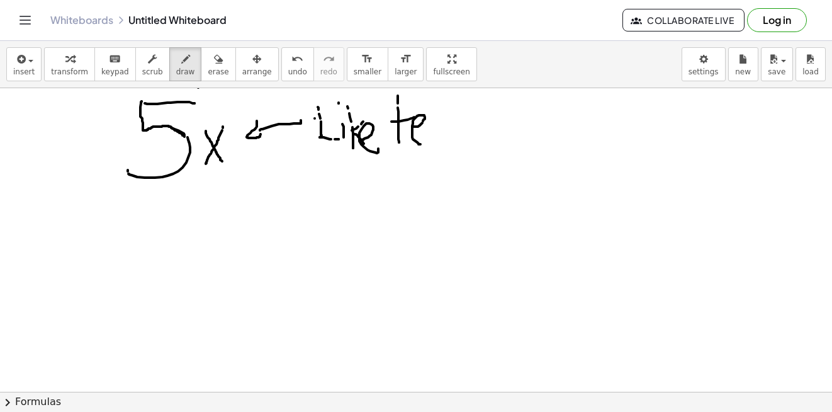
drag, startPoint x: 425, startPoint y: 144, endPoint x: 431, endPoint y: 128, distance: 16.7
drag, startPoint x: 432, startPoint y: 123, endPoint x: 436, endPoint y: 135, distance: 11.9
drag, startPoint x: 436, startPoint y: 135, endPoint x: 453, endPoint y: 121, distance: 21.4
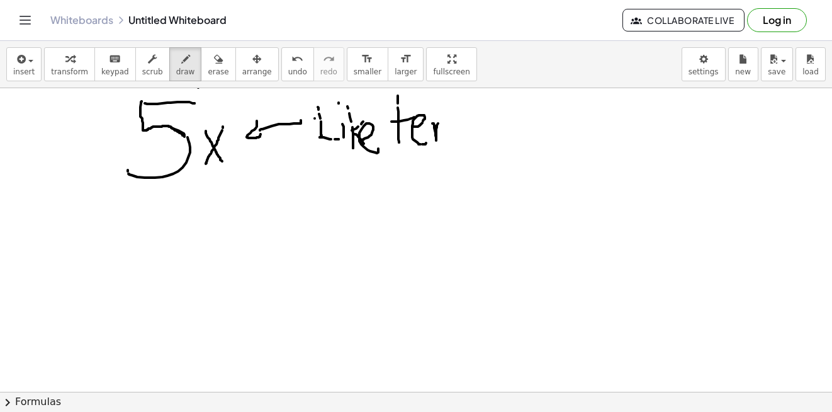
drag
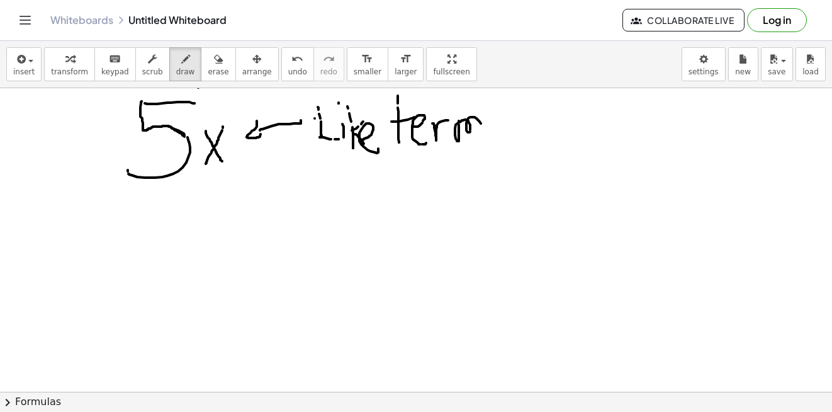
click at [208, 69] on span "erase" at bounding box center [218, 71] width 21 height 9
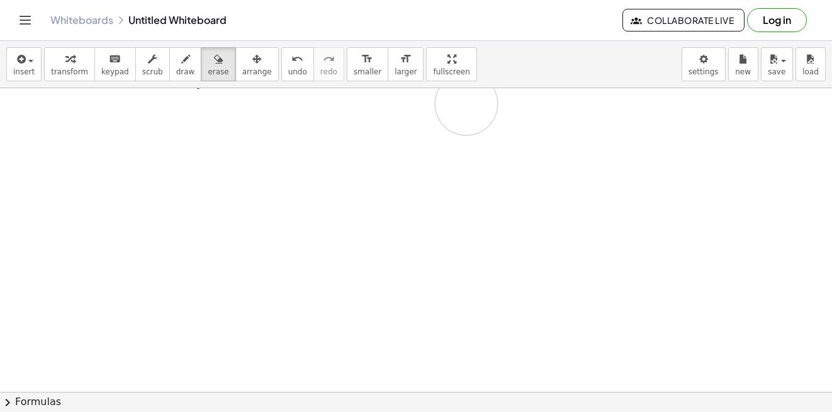
click at [176, 70] on span "draw" at bounding box center [185, 71] width 19 height 9
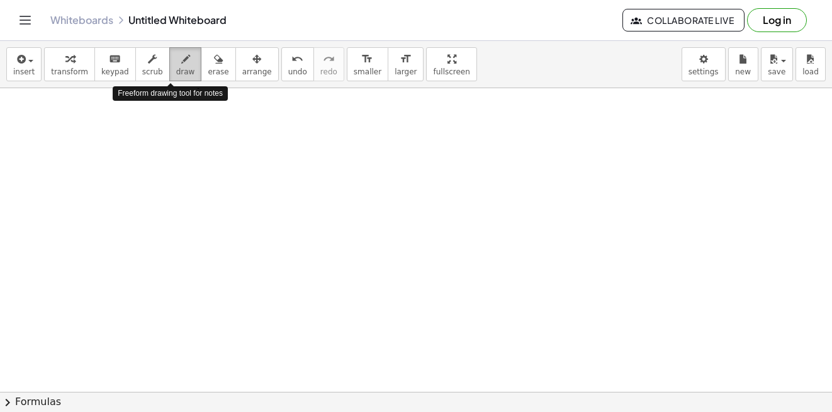
click at [176, 69] on span "draw" at bounding box center [185, 71] width 19 height 9
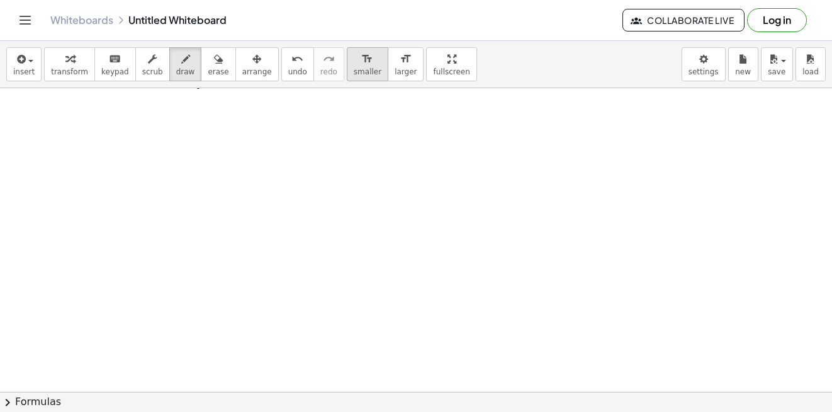
click at [354, 70] on span "smaller" at bounding box center [368, 71] width 28 height 9
click at [176, 70] on span "draw" at bounding box center [185, 71] width 19 height 9
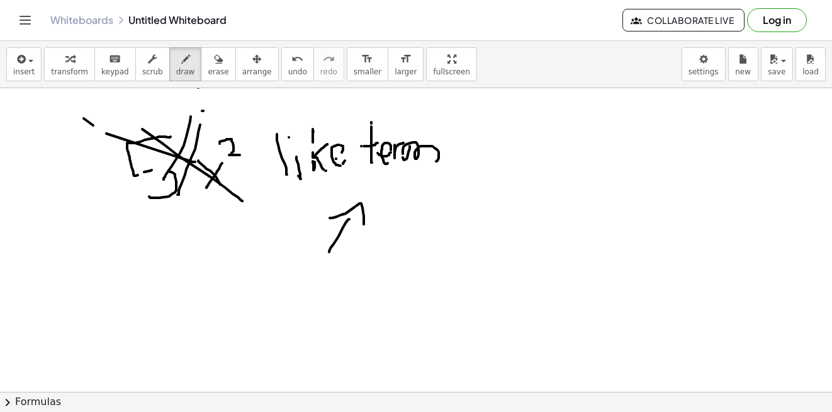
click at [214, 64] on icon "button" at bounding box center [218, 59] width 9 height 15
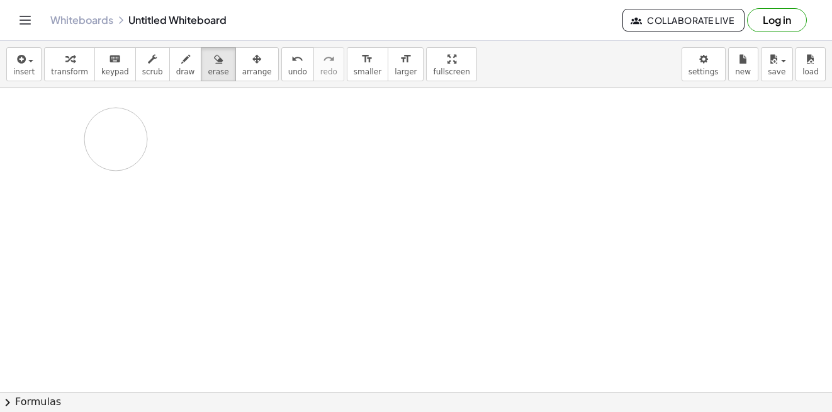
click at [142, 62] on div "button" at bounding box center [152, 58] width 21 height 15
click at [176, 74] on span "draw" at bounding box center [185, 71] width 19 height 9
click at [103, 69] on span "keypad" at bounding box center [115, 71] width 28 height 9
click at [181, 62] on icon "button" at bounding box center [185, 59] width 9 height 15
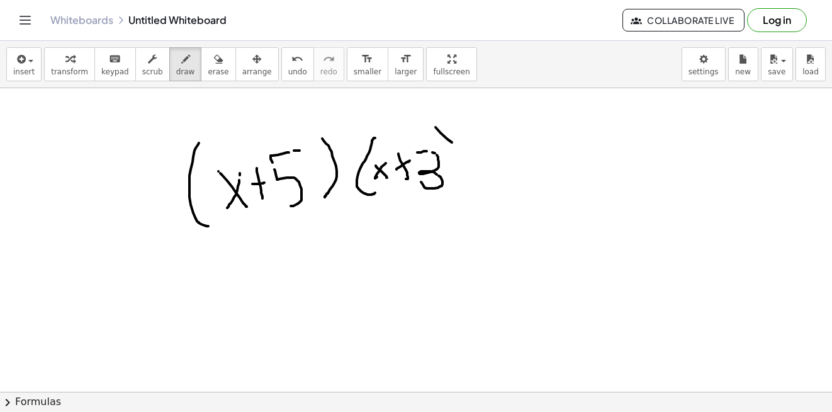
click at [363, 86] on div "insert select one: Math Expression Function Text Youtube Video Graphing Geometr…" at bounding box center [416, 226] width 832 height 371
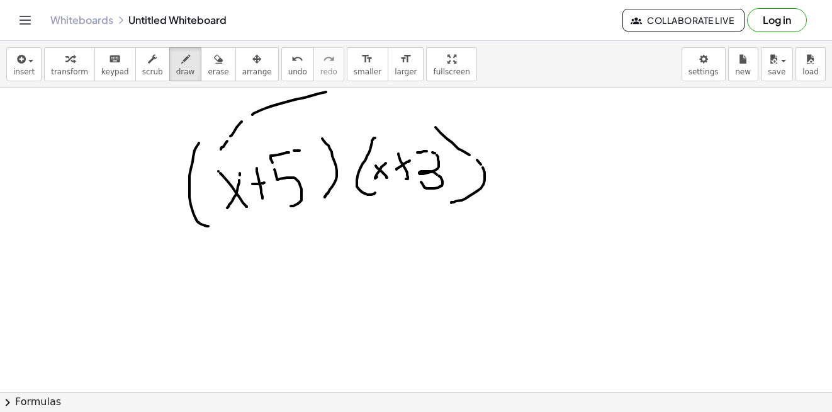
click at [372, 86] on div "insert select one: Math Expression Function Text Youtube Video Graphing Geometr…" at bounding box center [416, 64] width 832 height 47
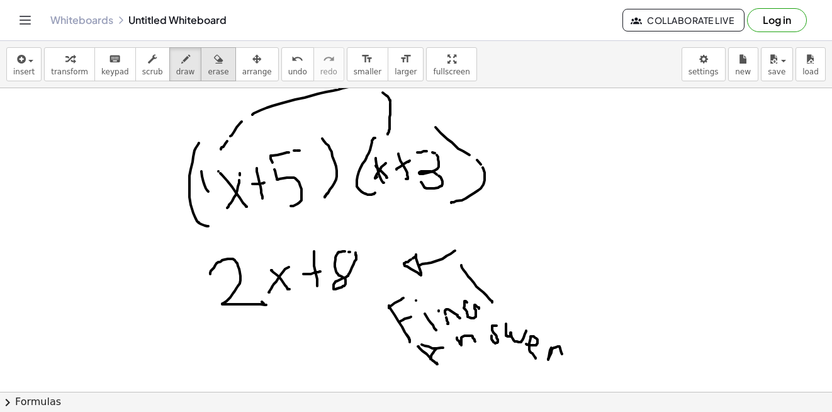
click at [201, 65] on button "erase" at bounding box center [218, 64] width 35 height 34
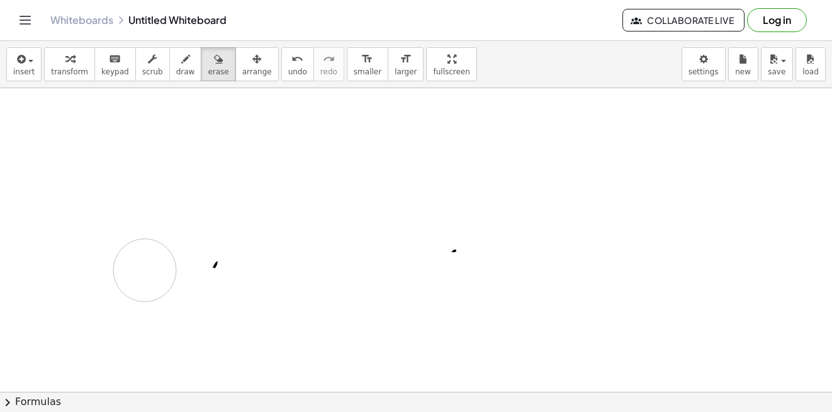
click at [181, 62] on icon "button" at bounding box center [185, 59] width 9 height 15
click at [109, 65] on icon "keyboard" at bounding box center [115, 59] width 12 height 15
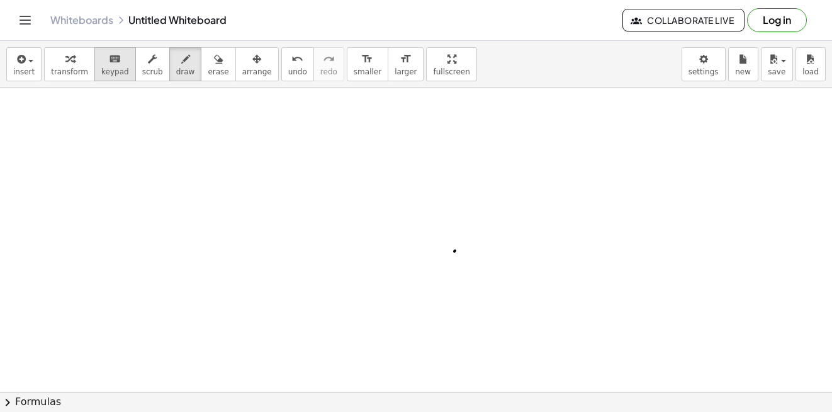
click at [109, 65] on icon "keyboard" at bounding box center [115, 59] width 12 height 15
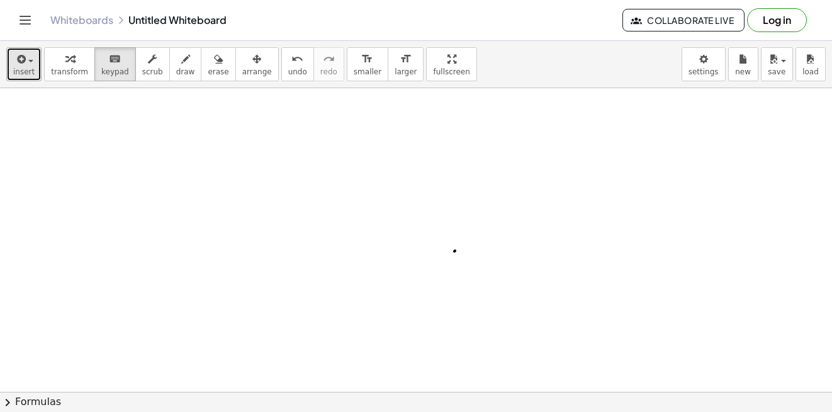
click at [29, 65] on div "button" at bounding box center [23, 58] width 21 height 15
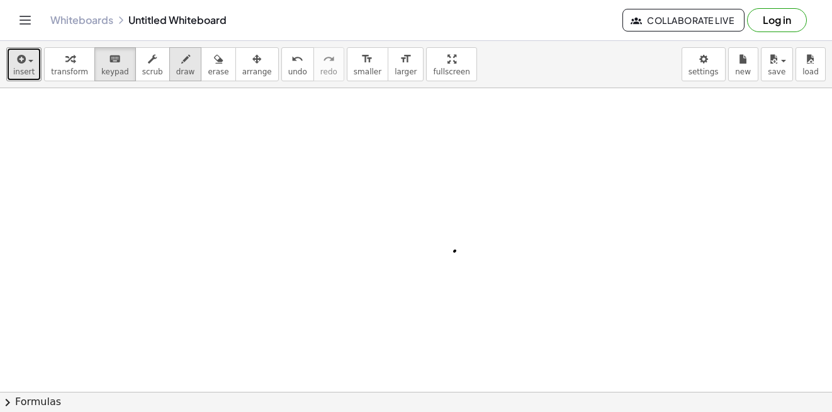
click at [176, 73] on span "draw" at bounding box center [185, 71] width 19 height 9
drag, startPoint x: 210, startPoint y: 126, endPoint x: 205, endPoint y: 208, distance: 82.0
drag, startPoint x: 225, startPoint y: 137, endPoint x: 256, endPoint y: 152, distance: 33.8
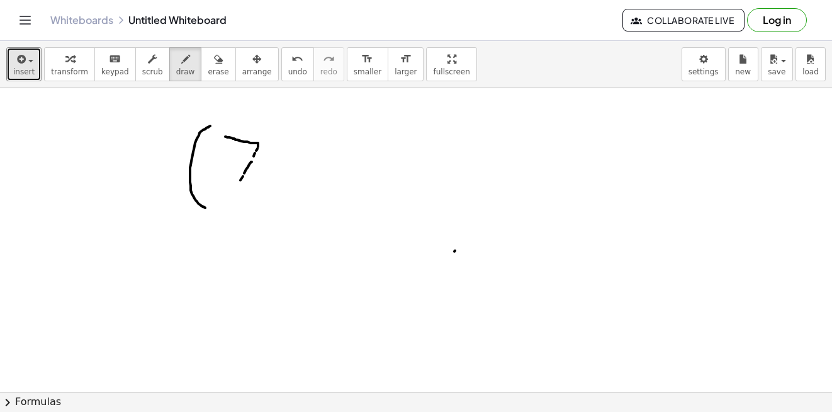
drag, startPoint x: 252, startPoint y: 167, endPoint x: 246, endPoint y: 174, distance: 9.8
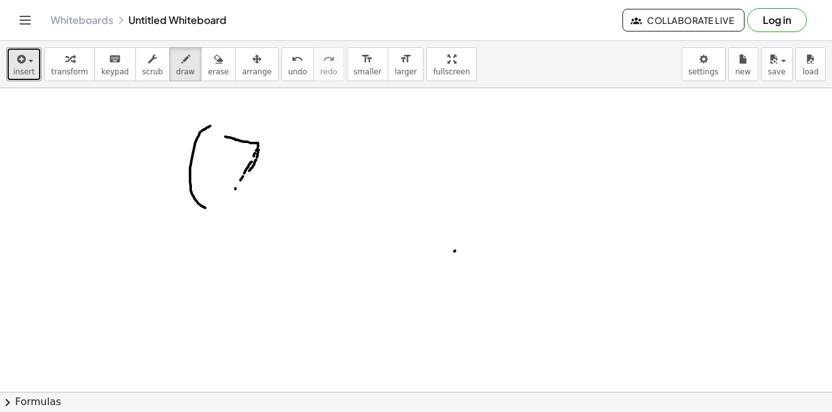
drag, startPoint x: 246, startPoint y: 174, endPoint x: 242, endPoint y: 180, distance: 6.8
drag, startPoint x: 242, startPoint y: 180, endPoint x: 234, endPoint y: 186, distance: 10.0
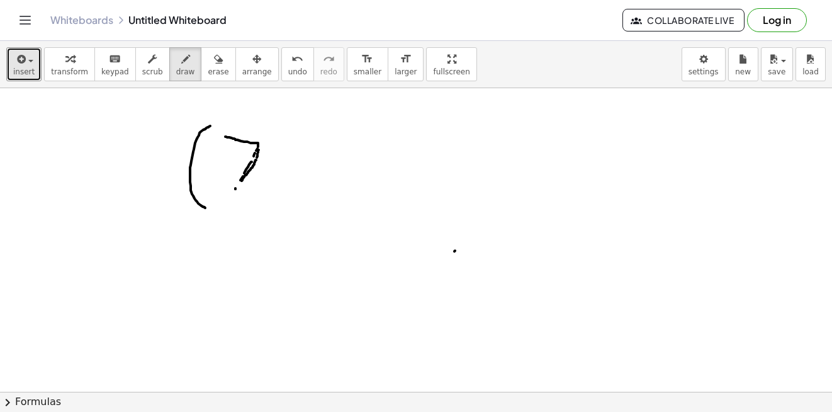
drag, startPoint x: 262, startPoint y: 160, endPoint x: 279, endPoint y: 184, distance: 29.3
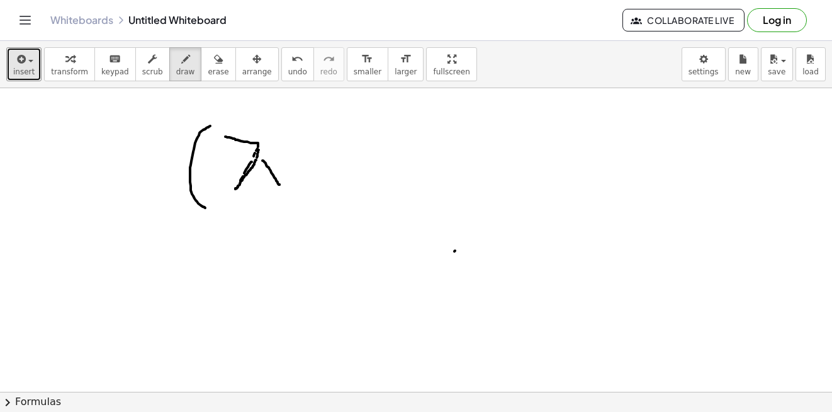
drag, startPoint x: 274, startPoint y: 169, endPoint x: 266, endPoint y: 180, distance: 13.1
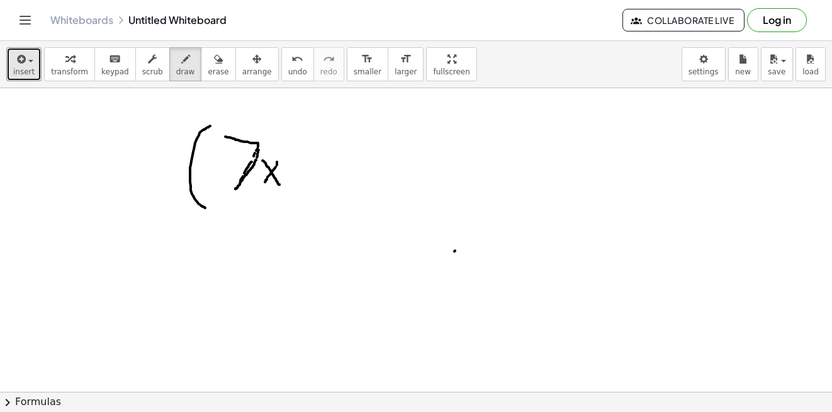
click at [283, 60] on button "undo undo" at bounding box center [297, 64] width 33 height 34
click at [283, 62] on button "undo undo" at bounding box center [297, 64] width 33 height 34
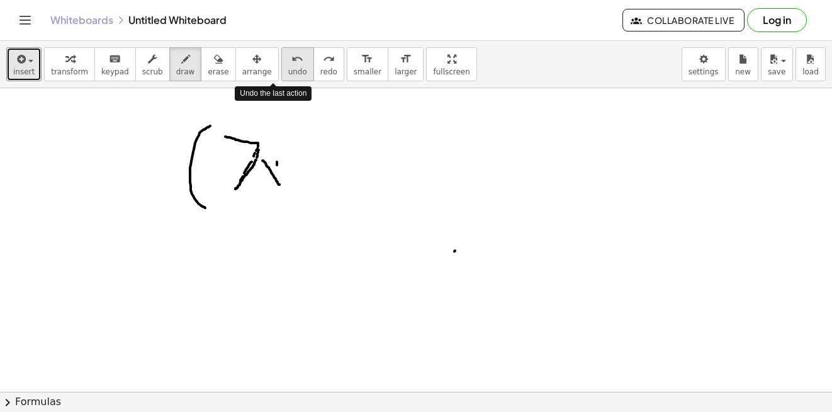
click at [283, 62] on button "undo undo" at bounding box center [297, 64] width 33 height 34
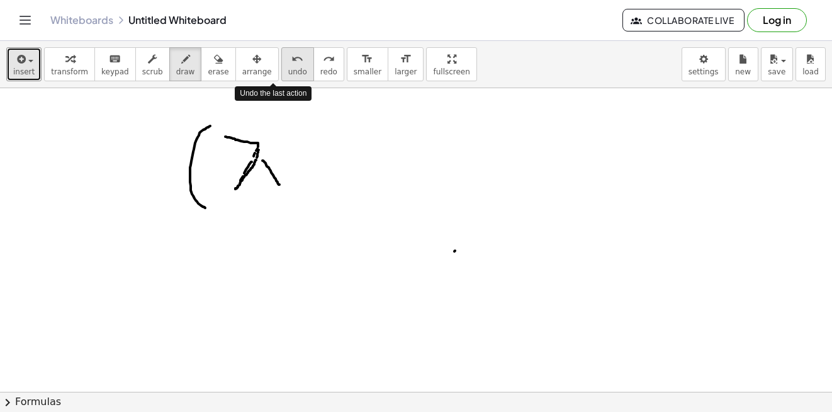
click at [283, 62] on button "undo undo" at bounding box center [297, 64] width 33 height 34
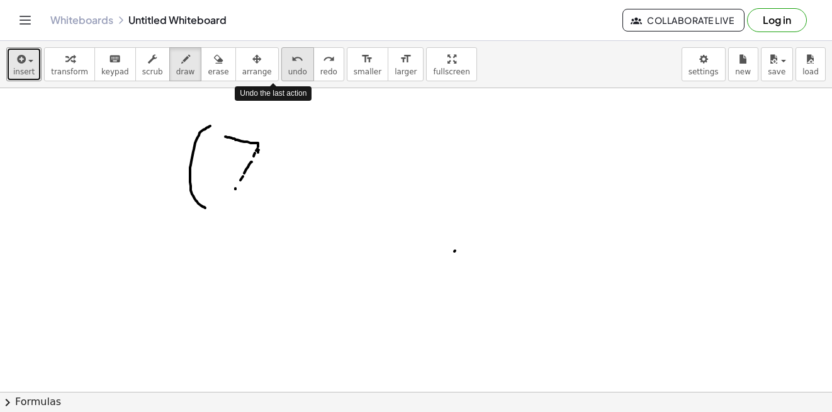
click at [283, 62] on button "undo undo" at bounding box center [297, 64] width 33 height 34
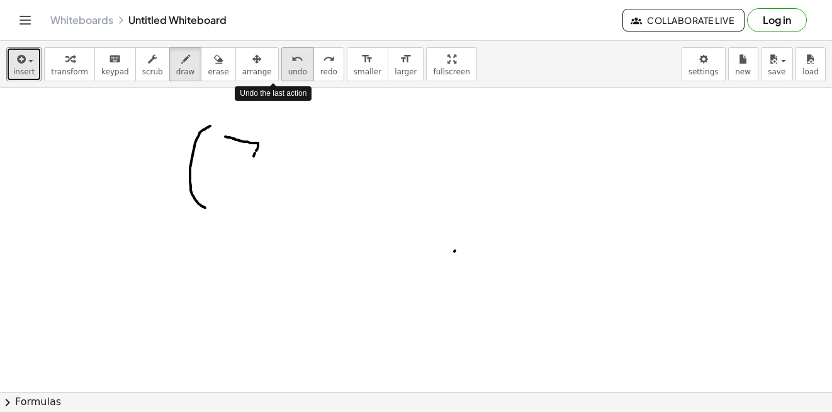
click at [283, 62] on button "undo undo" at bounding box center [297, 64] width 33 height 34
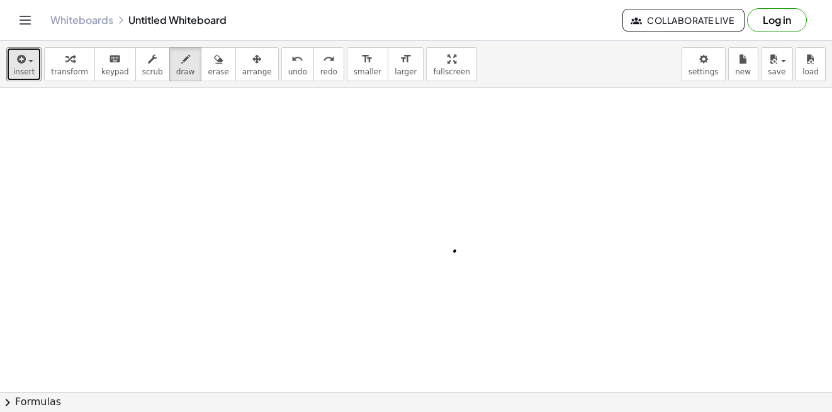
drag, startPoint x: 189, startPoint y: 177, endPoint x: 198, endPoint y: 191, distance: 16.8
drag, startPoint x: 211, startPoint y: 212, endPoint x: 216, endPoint y: 218, distance: 7.2
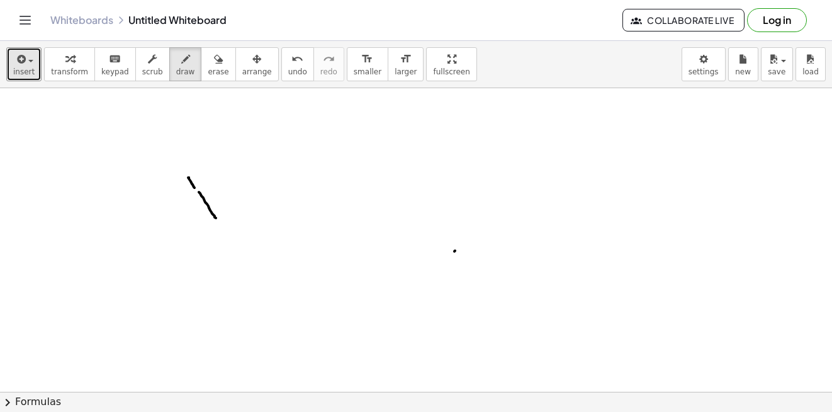
drag, startPoint x: 213, startPoint y: 174, endPoint x: 195, endPoint y: 206, distance: 36.1
drag, startPoint x: 195, startPoint y: 206, endPoint x: 190, endPoint y: 215, distance: 10.7
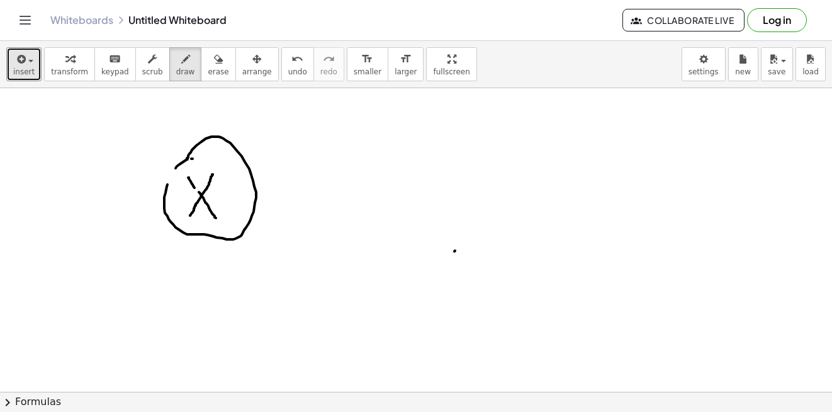
drag, startPoint x: 164, startPoint y: 203, endPoint x: 212, endPoint y: 173, distance: 56.6
drag, startPoint x: 221, startPoint y: 154, endPoint x: 227, endPoint y: 166, distance: 12.7
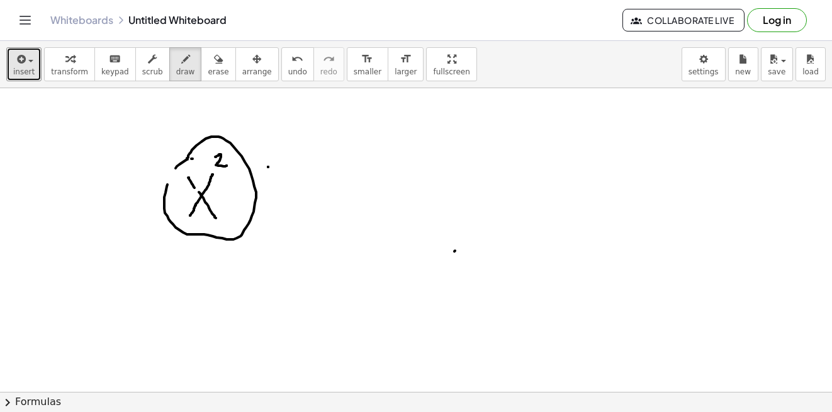
drag, startPoint x: 271, startPoint y: 185, endPoint x: 273, endPoint y: 194, distance: 9.2
drag, startPoint x: 263, startPoint y: 184, endPoint x: 269, endPoint y: 183, distance: 6.3
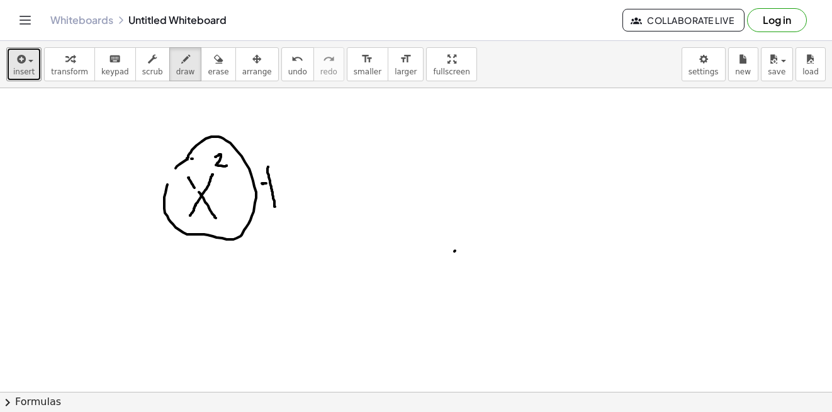
drag, startPoint x: 269, startPoint y: 183, endPoint x: 284, endPoint y: 182, distance: 14.5
drag, startPoint x: 289, startPoint y: 171, endPoint x: 319, endPoint y: 162, distance: 31.3
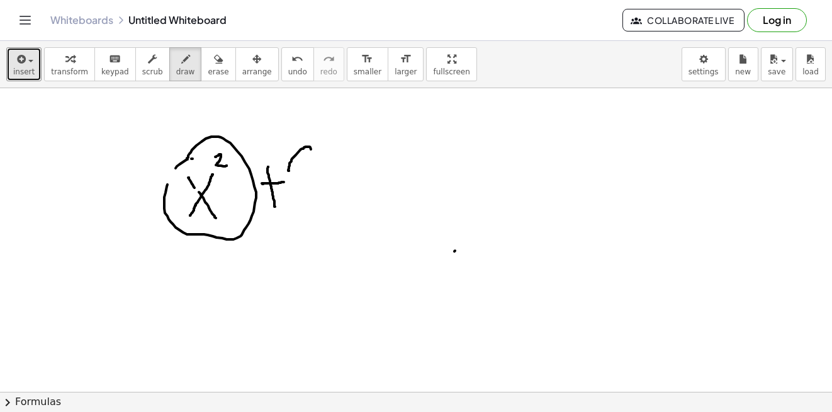
drag, startPoint x: 319, startPoint y: 162, endPoint x: 307, endPoint y: 179, distance: 21.1
drag, startPoint x: 307, startPoint y: 179, endPoint x: 300, endPoint y: 209, distance: 30.2
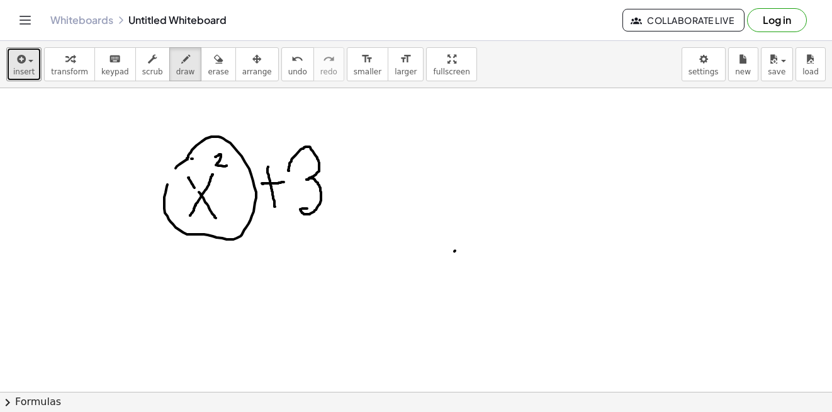
drag, startPoint x: 307, startPoint y: 208, endPoint x: 349, endPoint y: 199, distance: 43.2
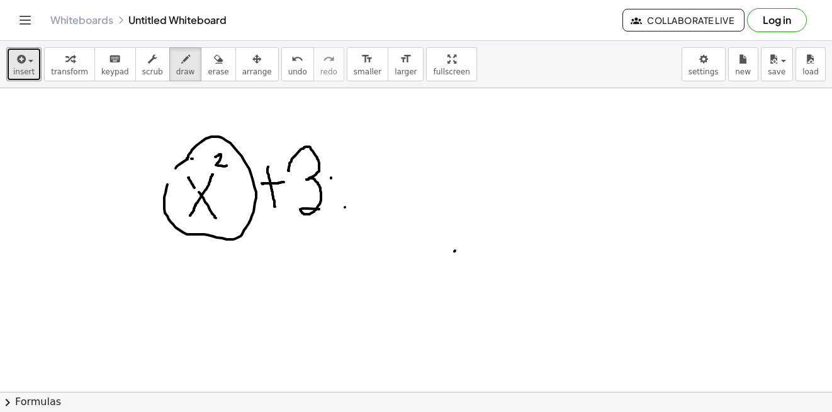
drag, startPoint x: 329, startPoint y: 176, endPoint x: 340, endPoint y: 191, distance: 18.9
drag, startPoint x: 340, startPoint y: 191, endPoint x: 345, endPoint y: 200, distance: 10.4
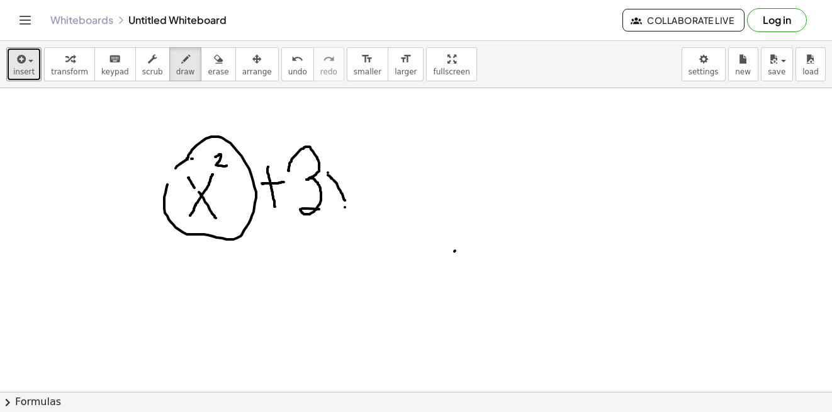
drag, startPoint x: 342, startPoint y: 171, endPoint x: 334, endPoint y: 186, distance: 18.0
drag, startPoint x: 334, startPoint y: 186, endPoint x: 330, endPoint y: 200, distance: 13.7
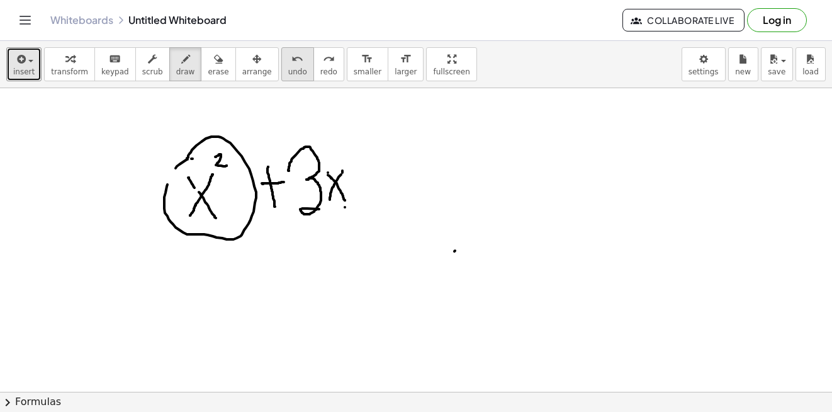
click at [284, 74] on button "undo undo" at bounding box center [297, 64] width 33 height 34
click at [283, 74] on button "undo undo" at bounding box center [297, 64] width 33 height 34
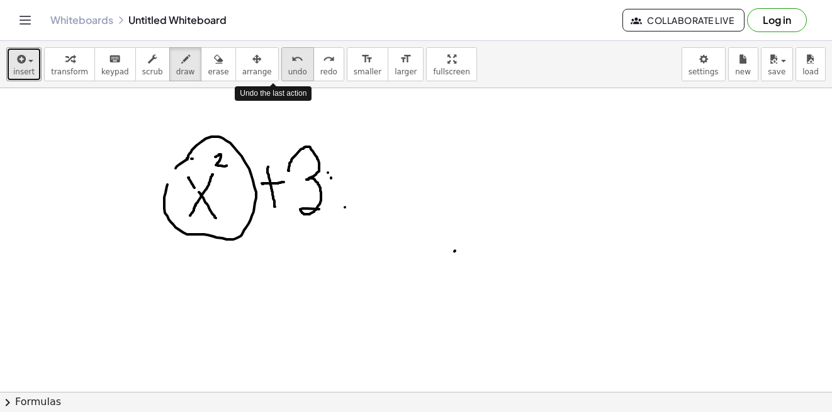
click at [283, 74] on button "undo undo" at bounding box center [297, 64] width 33 height 34
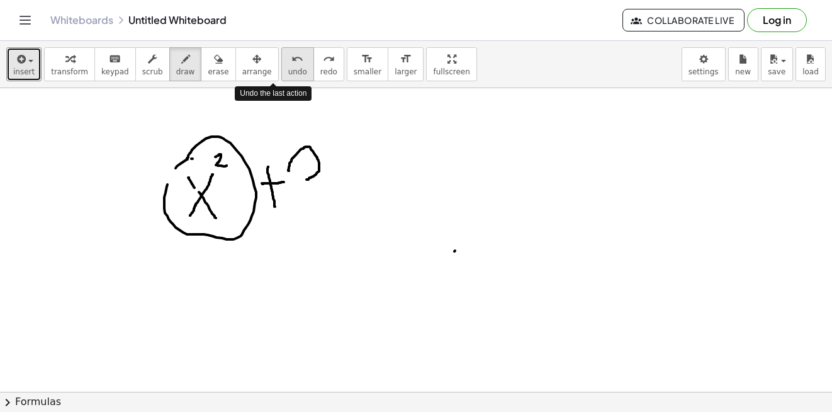
click at [283, 74] on button "undo undo" at bounding box center [297, 64] width 33 height 34
click at [281, 77] on button "undo undo" at bounding box center [297, 64] width 33 height 34
drag, startPoint x: 310, startPoint y: 149, endPoint x: 305, endPoint y: 160, distance: 11.6
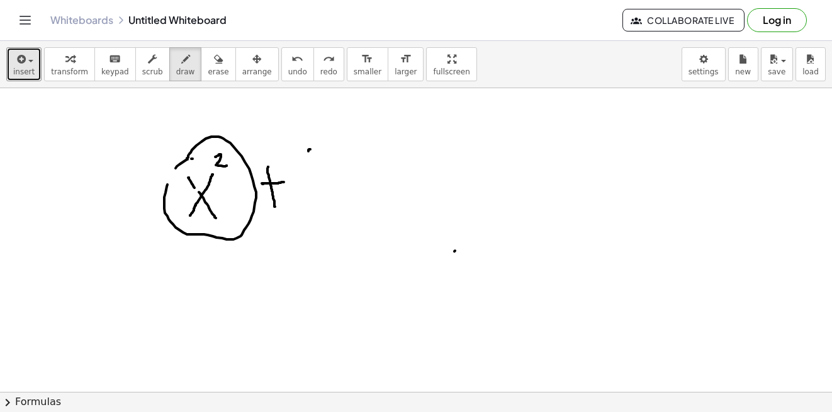
drag, startPoint x: 300, startPoint y: 183, endPoint x: 328, endPoint y: 192, distance: 29.7
drag, startPoint x: 328, startPoint y: 192, endPoint x: 308, endPoint y: 199, distance: 20.7
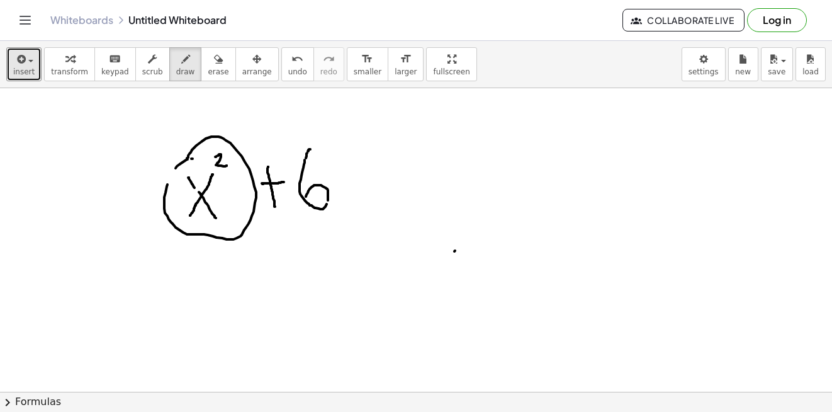
drag, startPoint x: 332, startPoint y: 174, endPoint x: 342, endPoint y: 186, distance: 16.0
drag, startPoint x: 342, startPoint y: 186, endPoint x: 348, endPoint y: 189, distance: 6.8
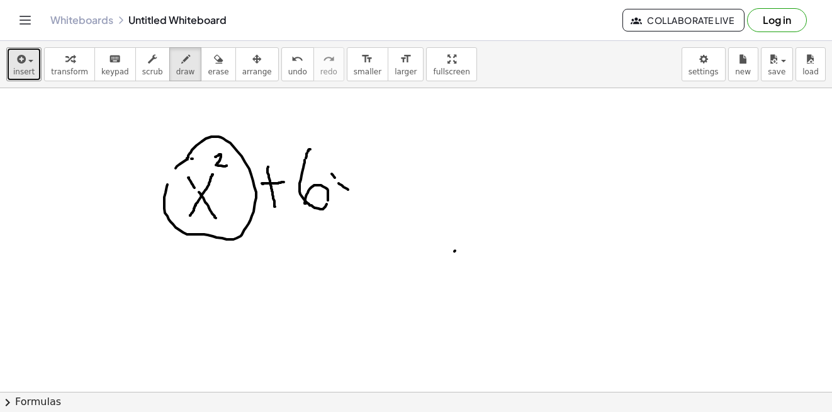
drag, startPoint x: 347, startPoint y: 169, endPoint x: 344, endPoint y: 182, distance: 13.6
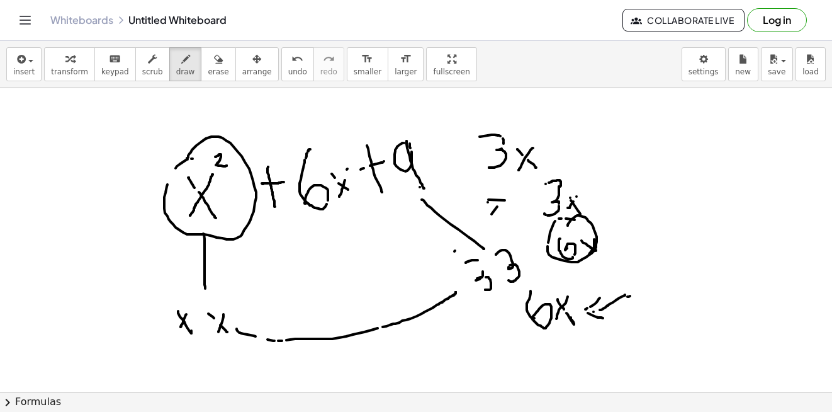
click at [281, 66] on button "undo undo" at bounding box center [297, 64] width 33 height 34
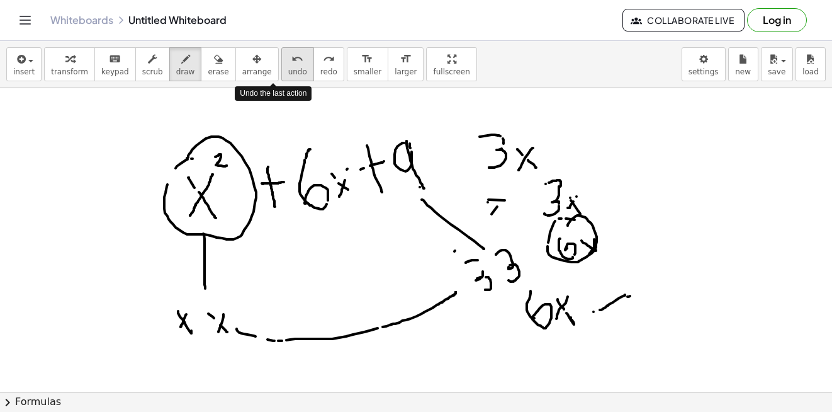
click at [281, 66] on button "undo undo" at bounding box center [297, 64] width 33 height 34
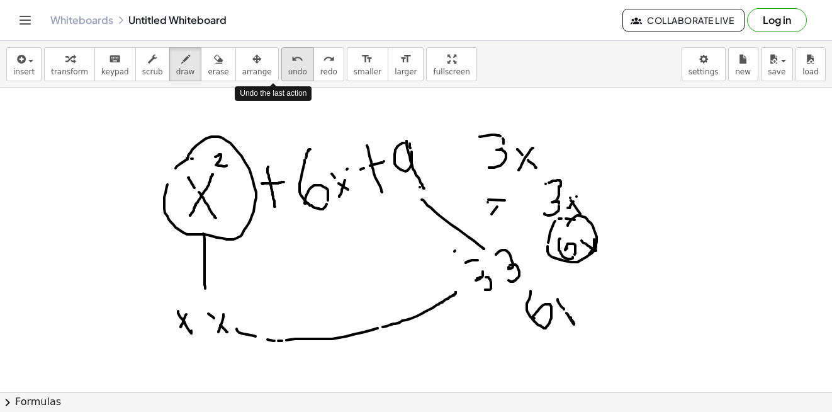
click at [281, 66] on button "undo undo" at bounding box center [297, 64] width 33 height 34
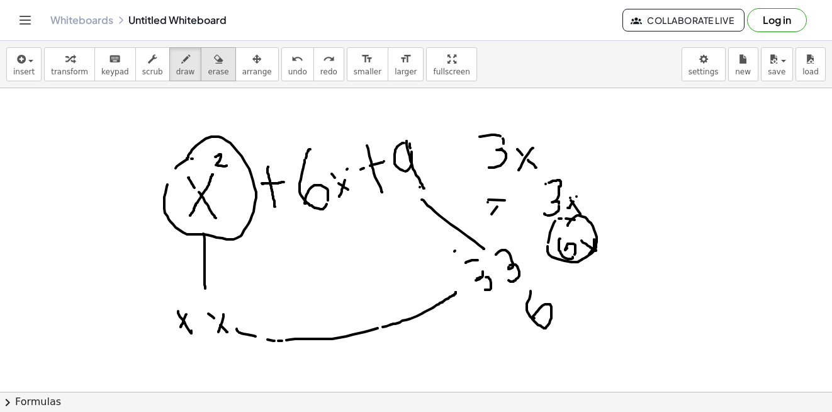
click at [208, 64] on div "button" at bounding box center [218, 58] width 21 height 15
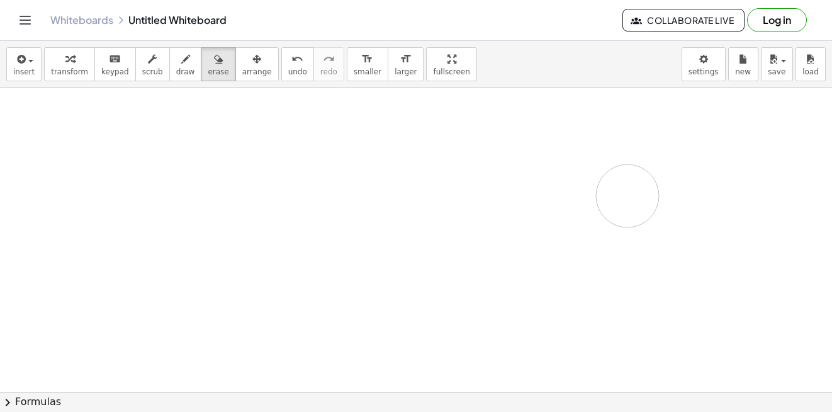
click at [181, 62] on icon "button" at bounding box center [185, 59] width 9 height 15
click at [21, 69] on span "insert" at bounding box center [23, 71] width 21 height 9
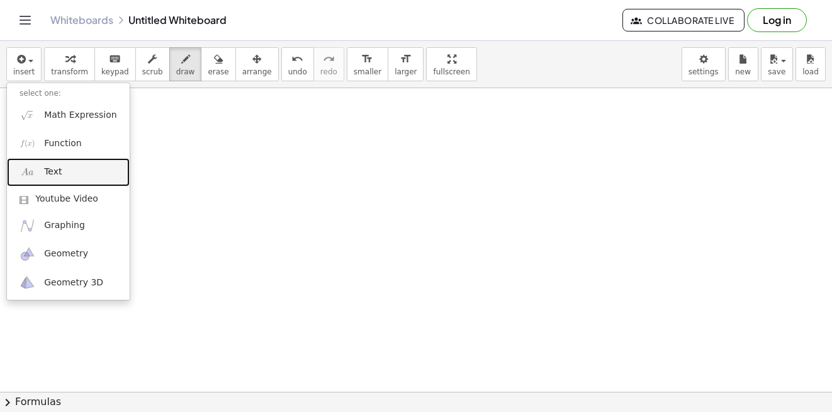
drag, startPoint x: 47, startPoint y: 174, endPoint x: 127, endPoint y: 171, distance: 80.0
click at [48, 174] on span "Text" at bounding box center [53, 172] width 18 height 13
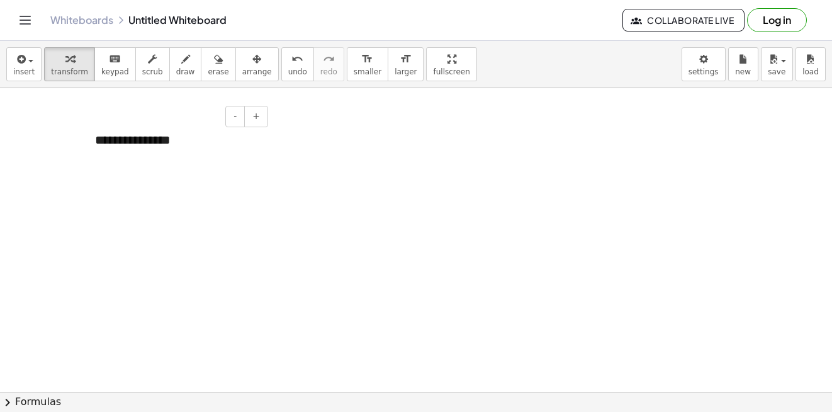
click at [211, 147] on div "**********" at bounding box center [176, 139] width 189 height 43
click at [484, 52] on div "insert select one: Math Expression Function Text Youtube Video Graphing Geometr…" at bounding box center [416, 64] width 832 height 47
drag, startPoint x: 210, startPoint y: 62, endPoint x: 212, endPoint y: 110, distance: 47.3
click at [210, 64] on button "erase" at bounding box center [218, 64] width 35 height 34
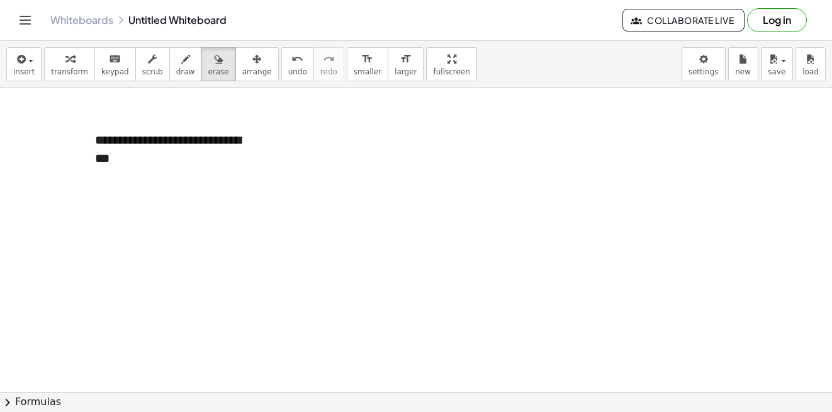
drag, startPoint x: 156, startPoint y: 177, endPoint x: 232, endPoint y: 155, distance: 78.7
drag, startPoint x: 232, startPoint y: 155, endPoint x: 207, endPoint y: 149, distance: 25.3
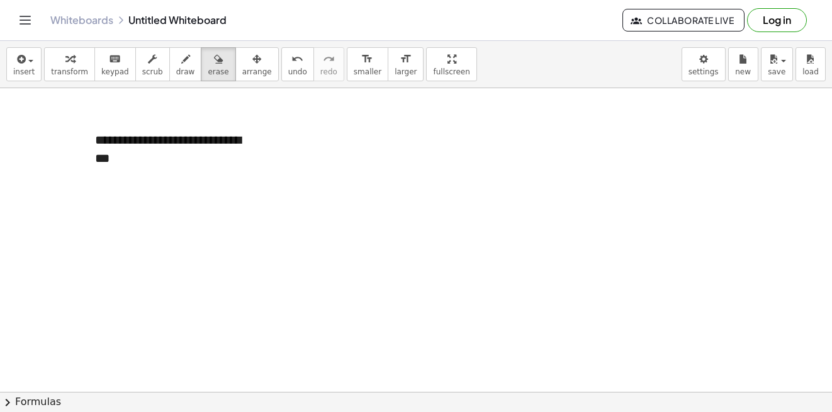
click at [70, 70] on span "transform" at bounding box center [69, 71] width 37 height 9
click at [281, 56] on button "undo undo" at bounding box center [297, 64] width 33 height 34
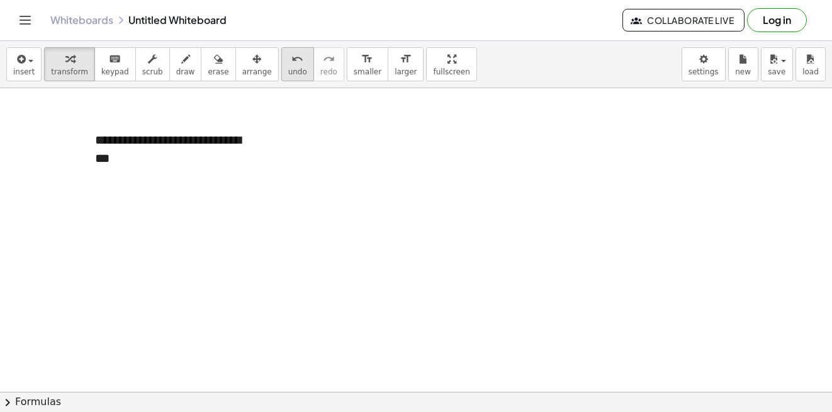
click at [281, 56] on button "undo undo" at bounding box center [297, 64] width 33 height 34
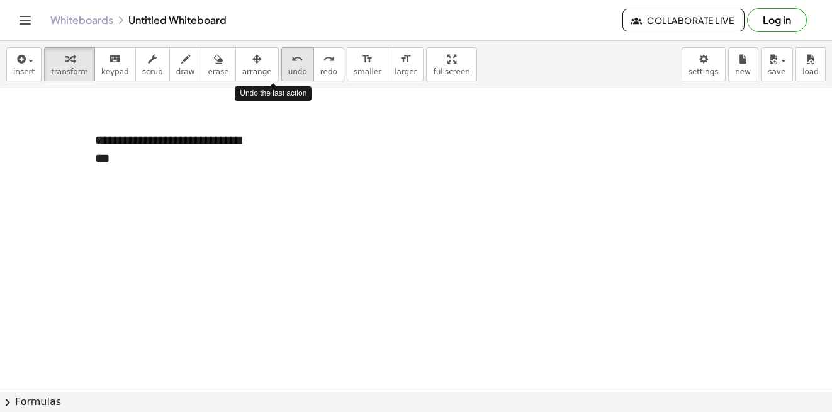
click at [281, 56] on button "undo undo" at bounding box center [297, 64] width 33 height 34
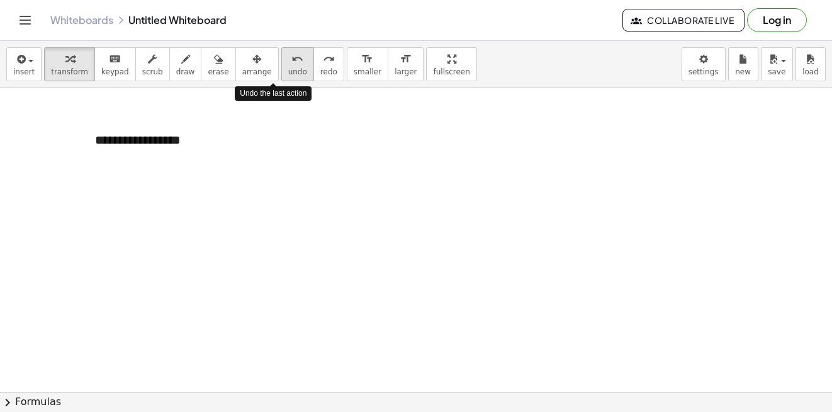
click at [281, 56] on button "undo undo" at bounding box center [297, 64] width 33 height 34
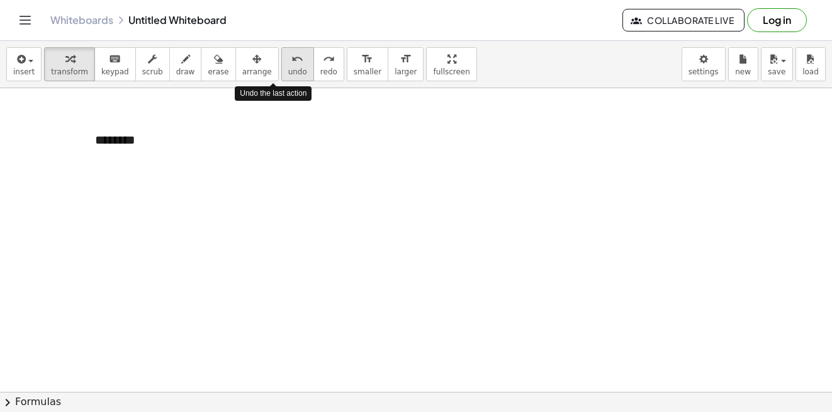
click at [281, 56] on button "undo undo" at bounding box center [297, 64] width 33 height 34
click at [283, 69] on button "undo undo" at bounding box center [297, 64] width 33 height 34
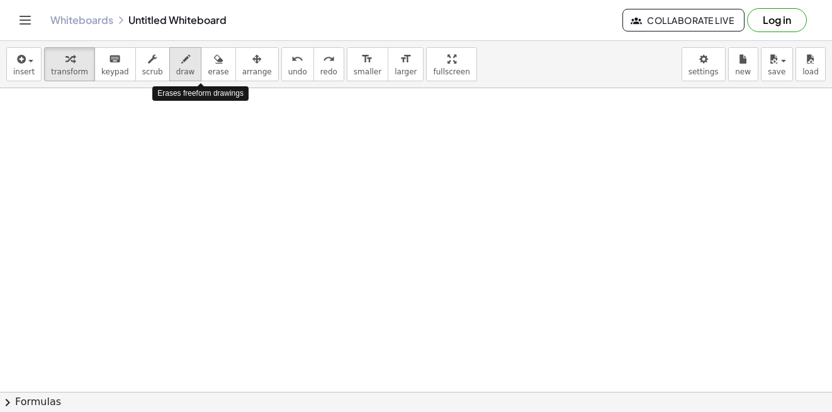
click at [183, 71] on button "draw" at bounding box center [185, 64] width 33 height 34
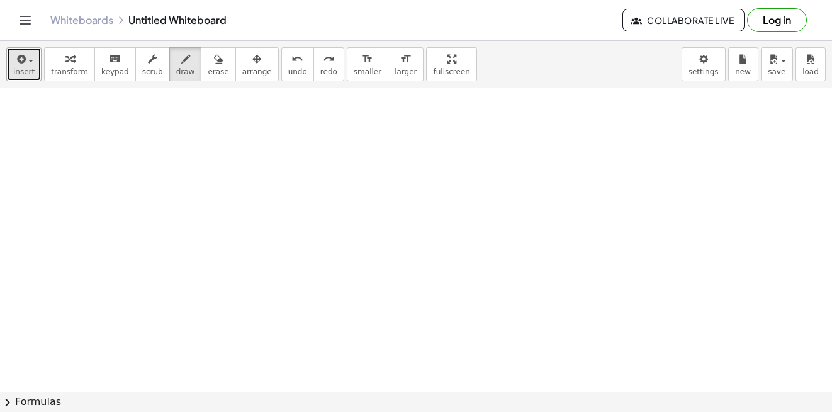
click at [26, 75] on span "insert" at bounding box center [23, 71] width 21 height 9
